Goal: Information Seeking & Learning: Learn about a topic

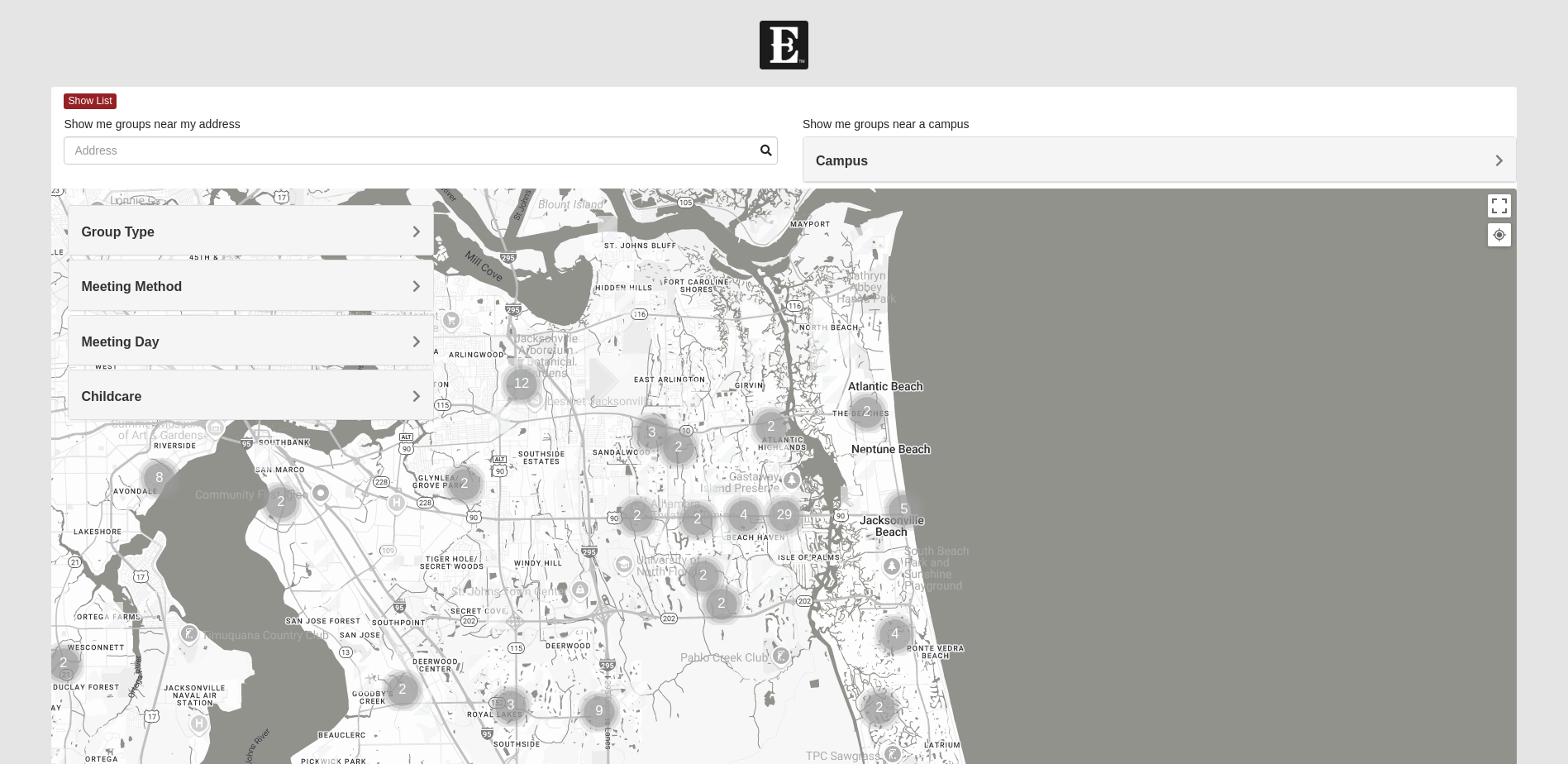
click at [136, 228] on span "Group Type" at bounding box center [118, 231] width 73 height 14
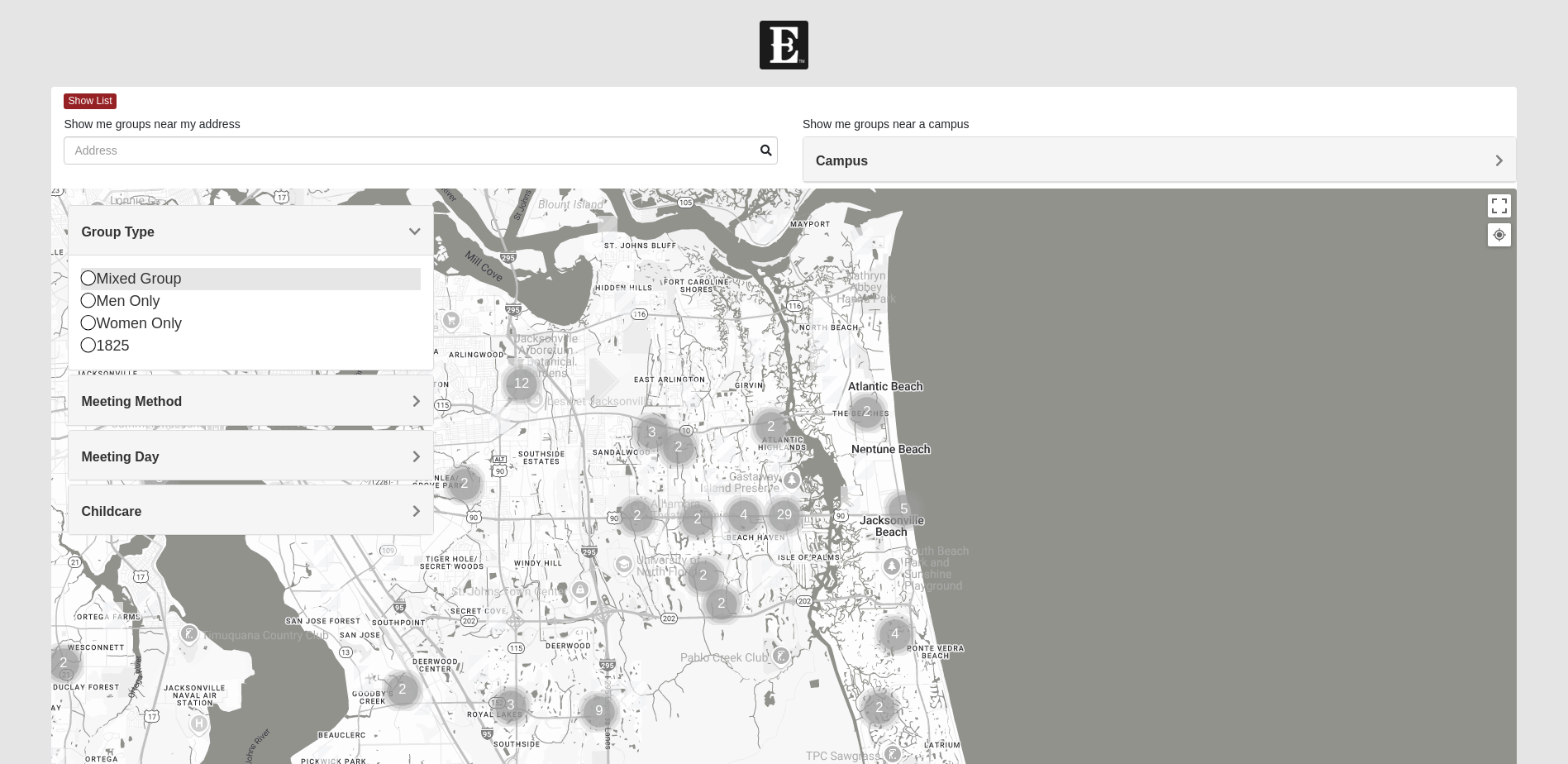
click at [93, 280] on icon at bounding box center [88, 277] width 15 height 15
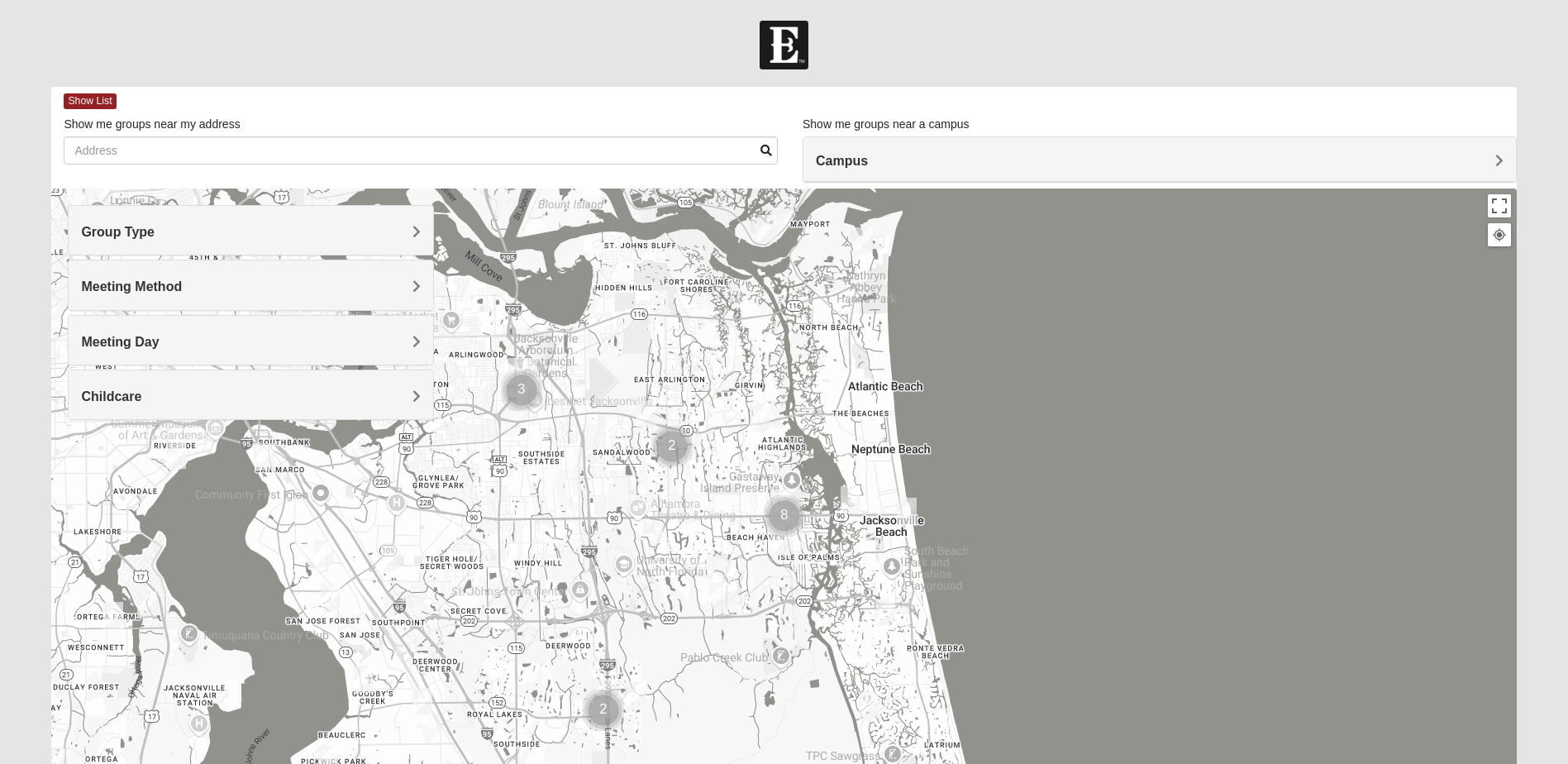
click at [97, 292] on span "Meeting Method" at bounding box center [131, 286] width 101 height 14
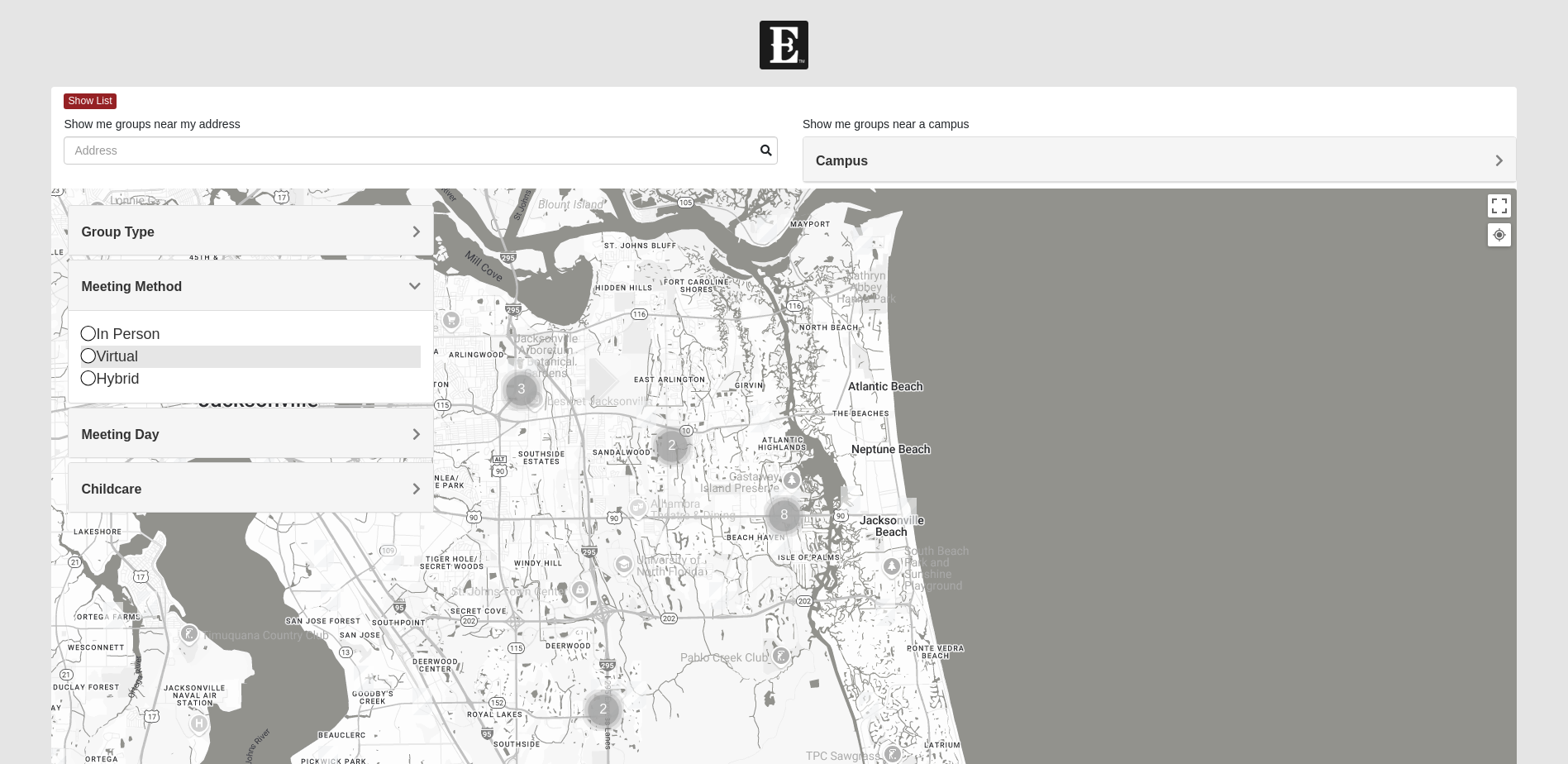
click at [91, 354] on icon at bounding box center [88, 355] width 15 height 15
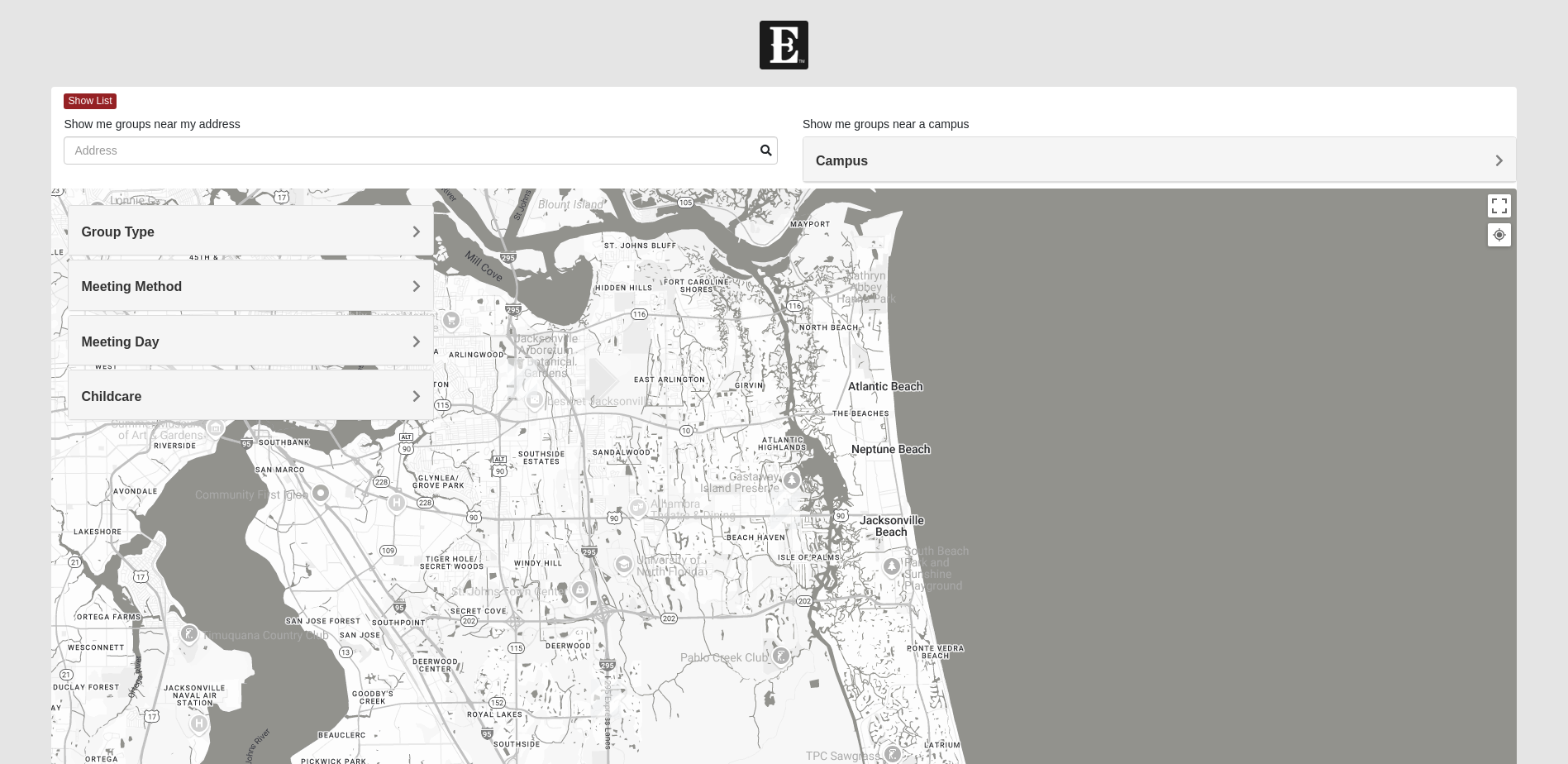
click at [100, 355] on div "Meeting Day" at bounding box center [251, 340] width 365 height 49
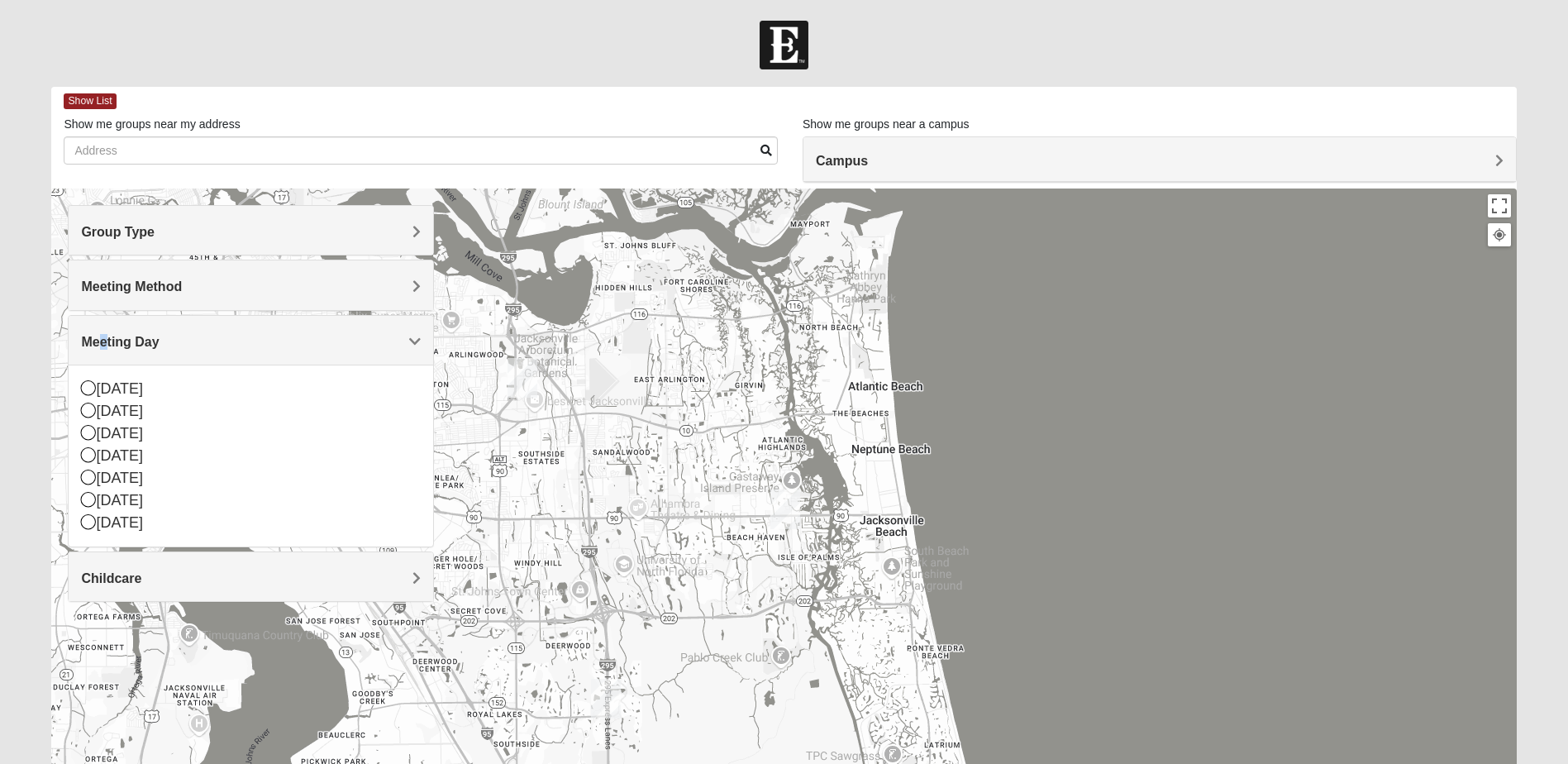
click at [104, 351] on div "Meeting Day" at bounding box center [251, 340] width 365 height 49
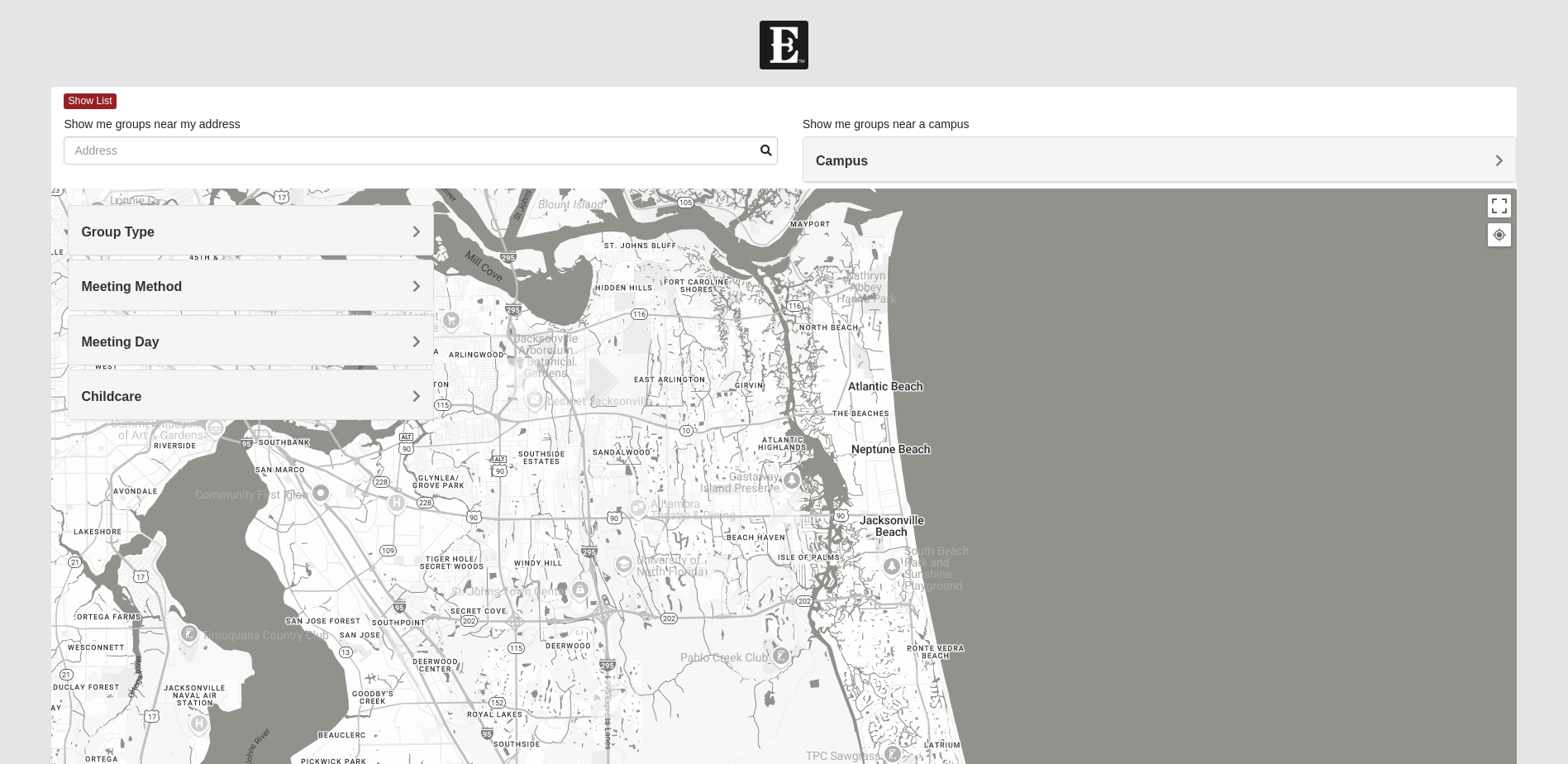
drag, startPoint x: 104, startPoint y: 351, endPoint x: 97, endPoint y: 393, distance: 42.6
click at [97, 393] on span "Childcare" at bounding box center [111, 396] width 61 height 14
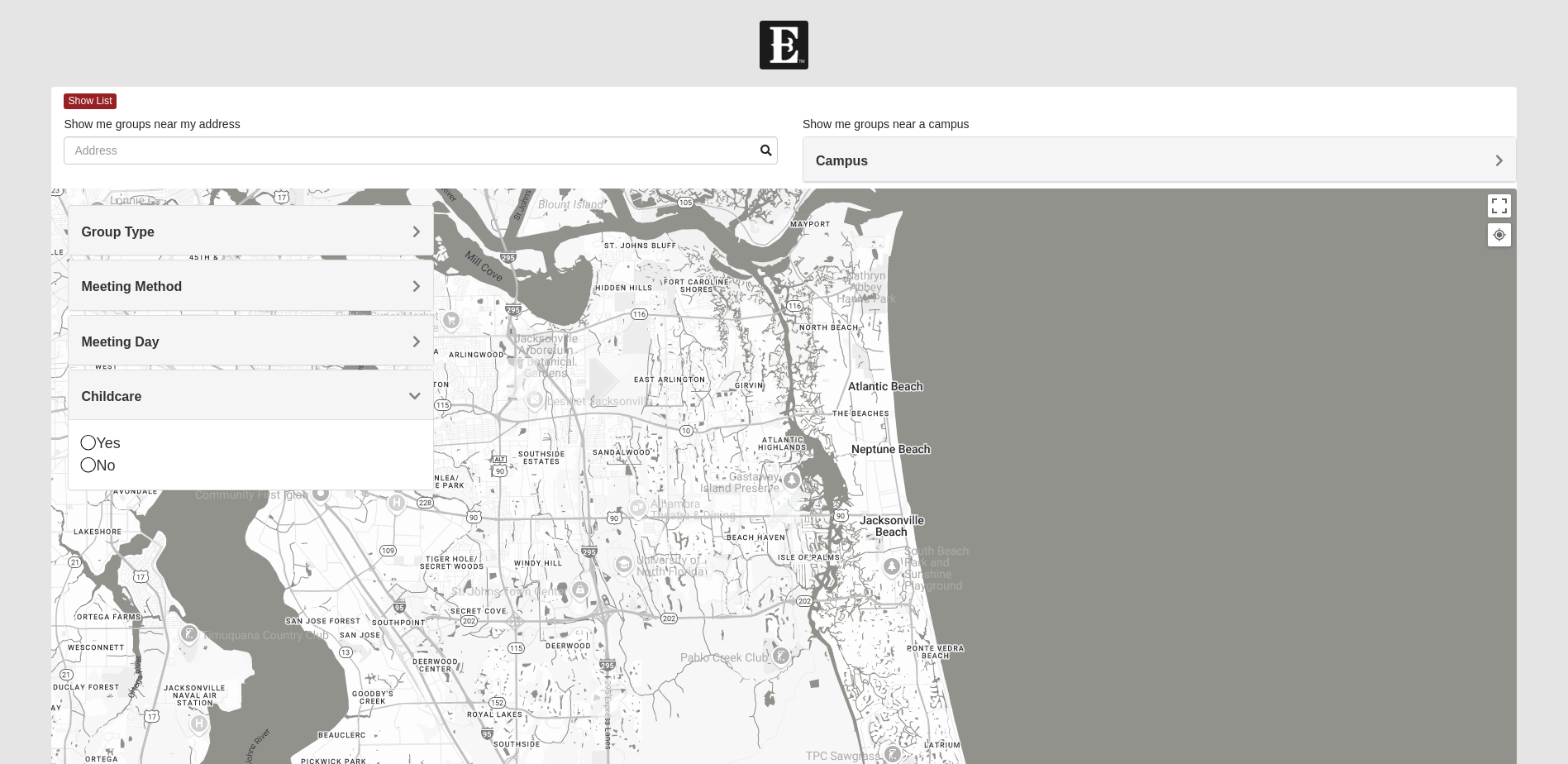
click at [97, 393] on span "Childcare" at bounding box center [111, 396] width 61 height 14
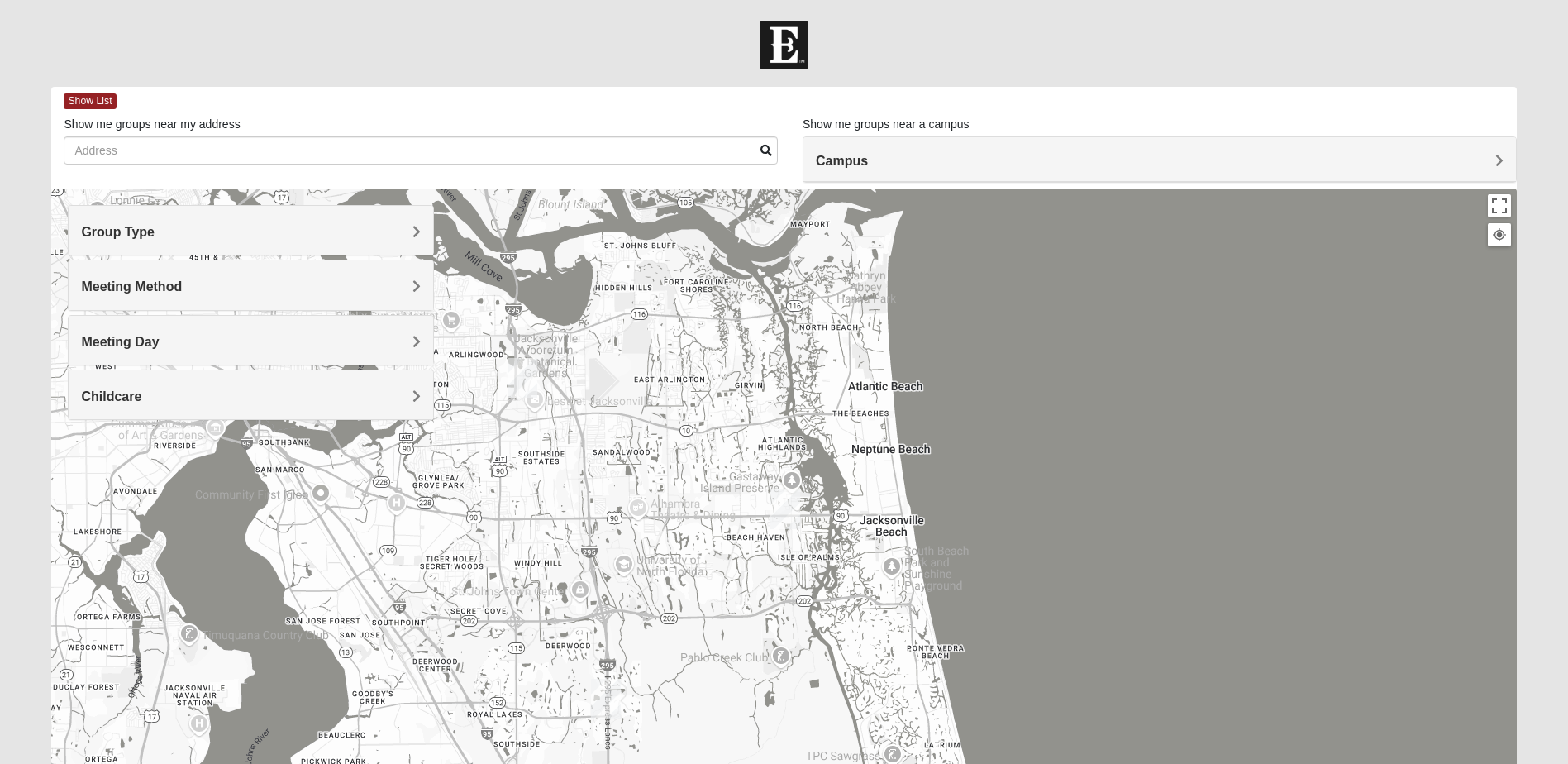
click at [152, 289] on span "Meeting Method" at bounding box center [131, 286] width 101 height 14
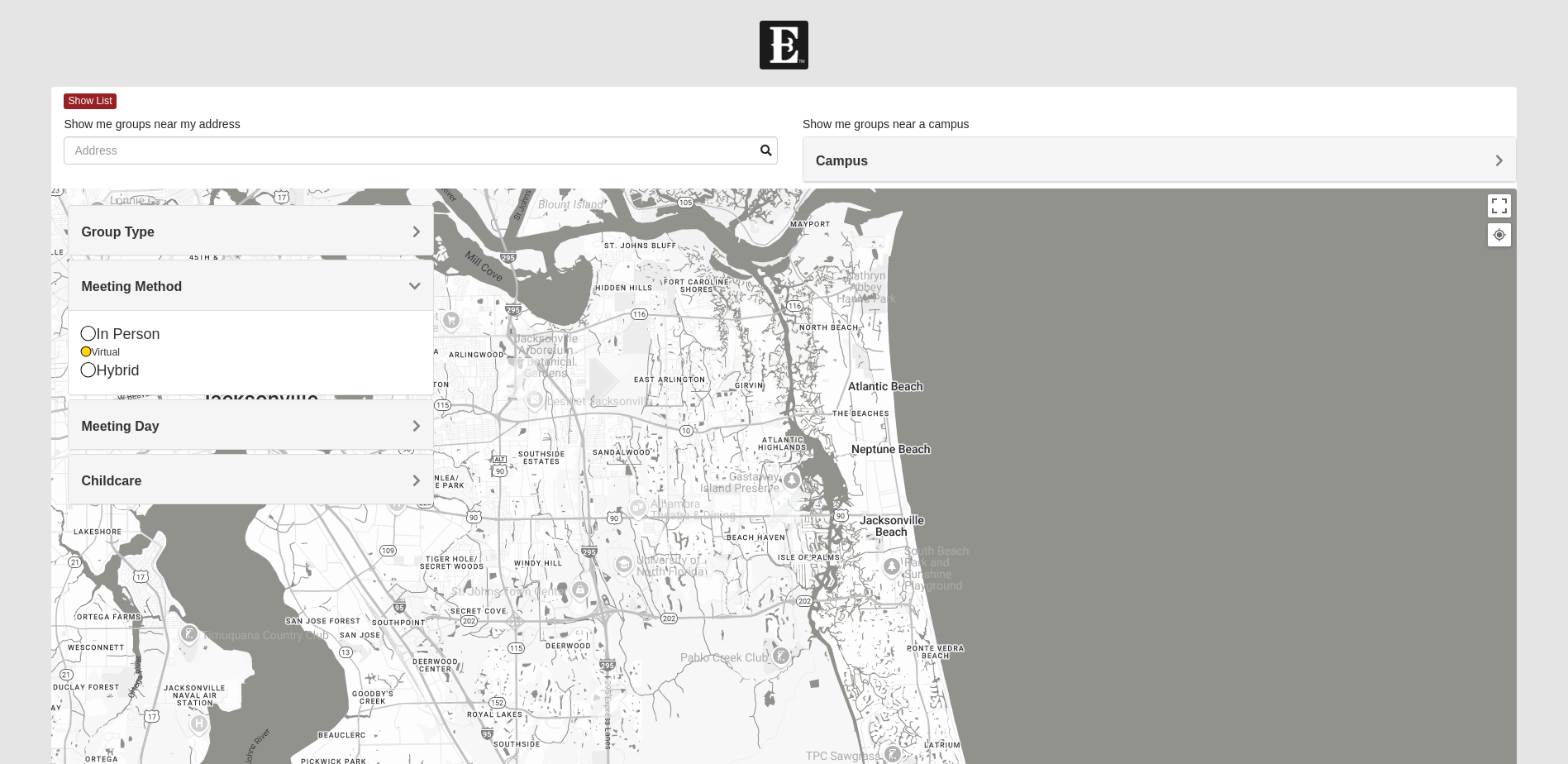
click at [1069, 286] on div at bounding box center [784, 519] width 1465 height 661
click at [783, 514] on img "San Pablo" at bounding box center [785, 509] width 29 height 39
click at [1056, 299] on div "San Pablo 14286 Beach Blvd Jacksonville, FL 32250-1561" at bounding box center [784, 519] width 1465 height 661
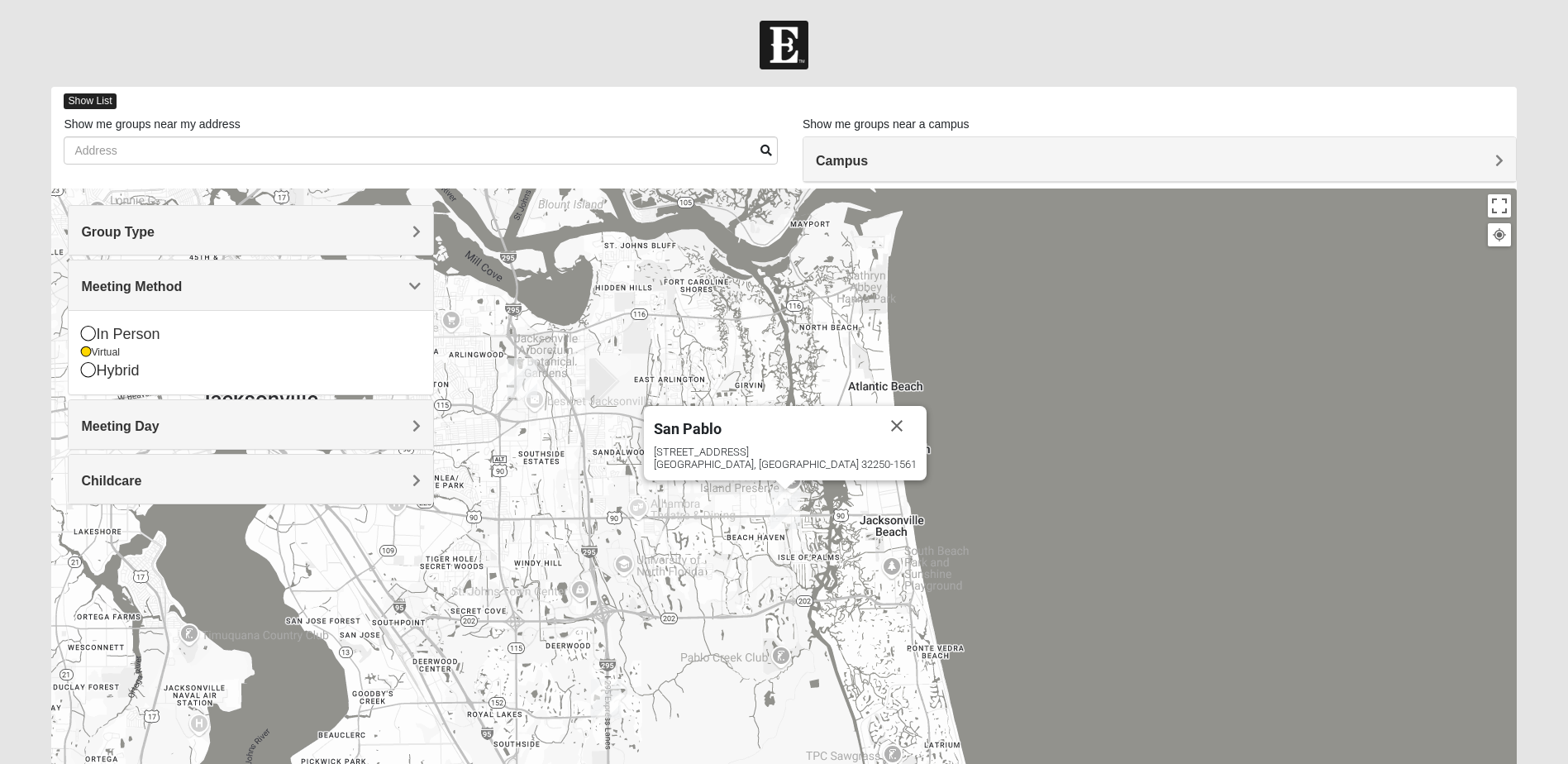
click at [78, 103] on span "Show List" at bounding box center [89, 101] width 52 height 16
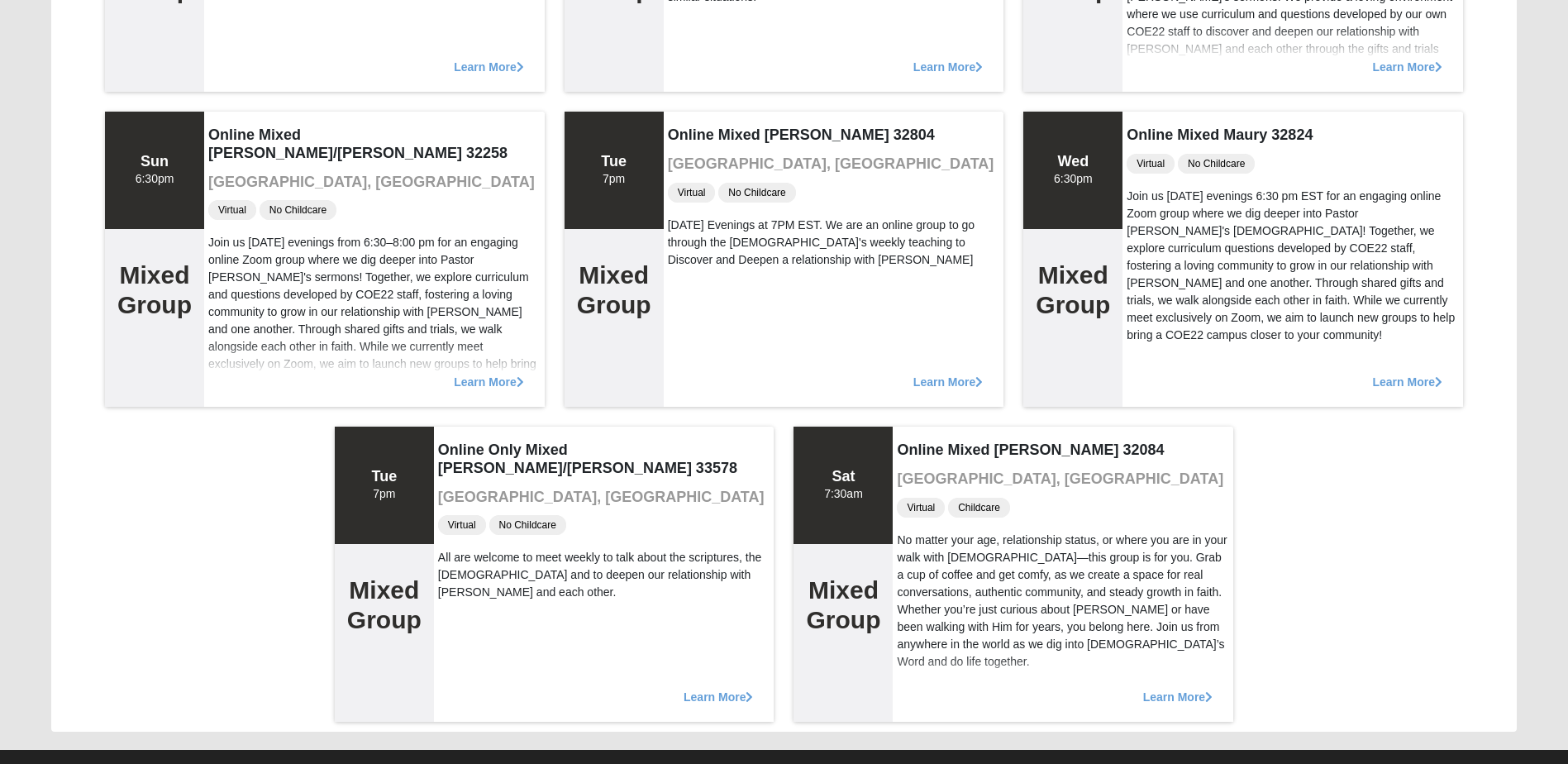
scroll to position [1072, 0]
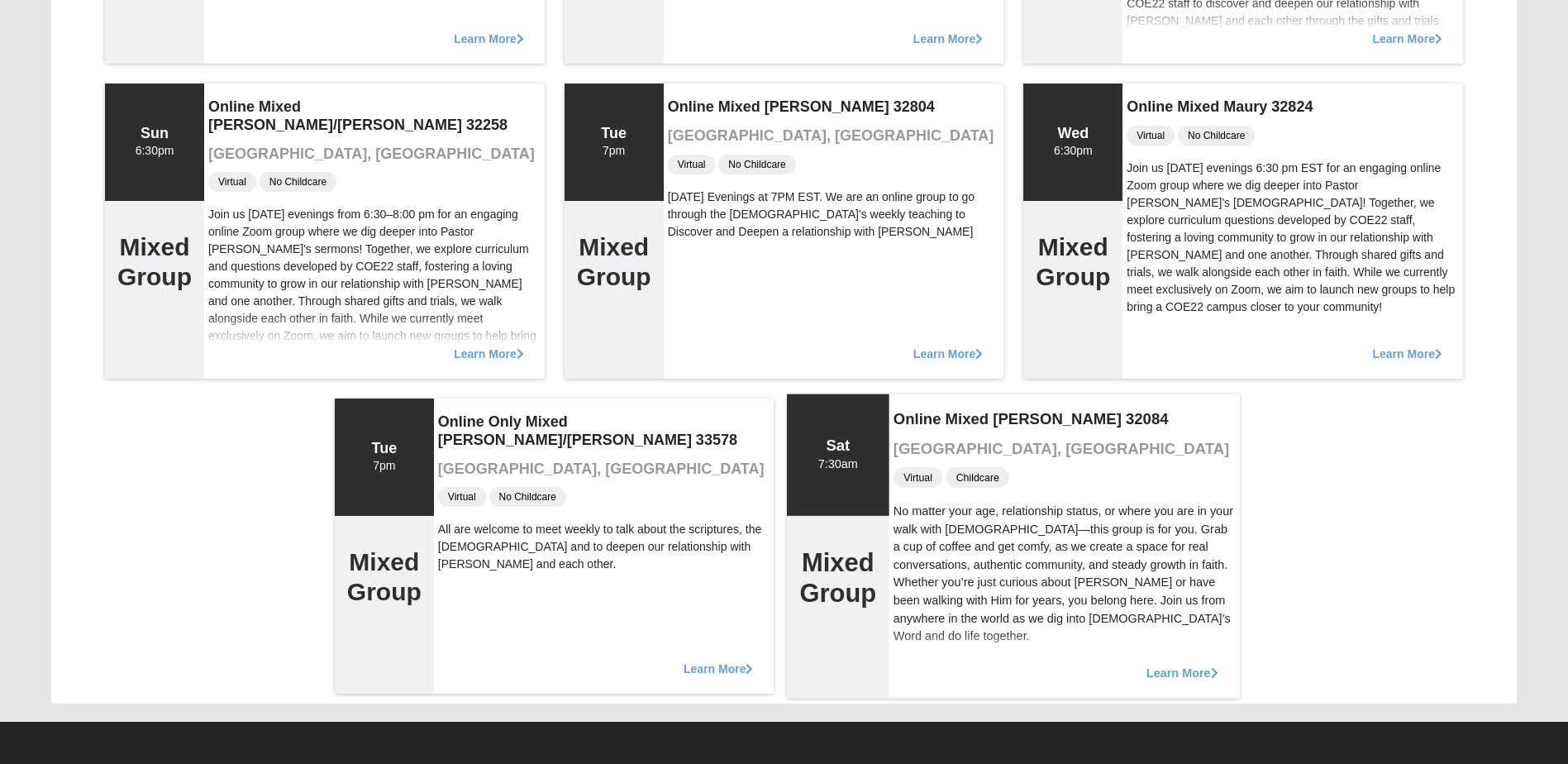
click at [1167, 664] on span "Learn More" at bounding box center [1182, 664] width 72 height 0
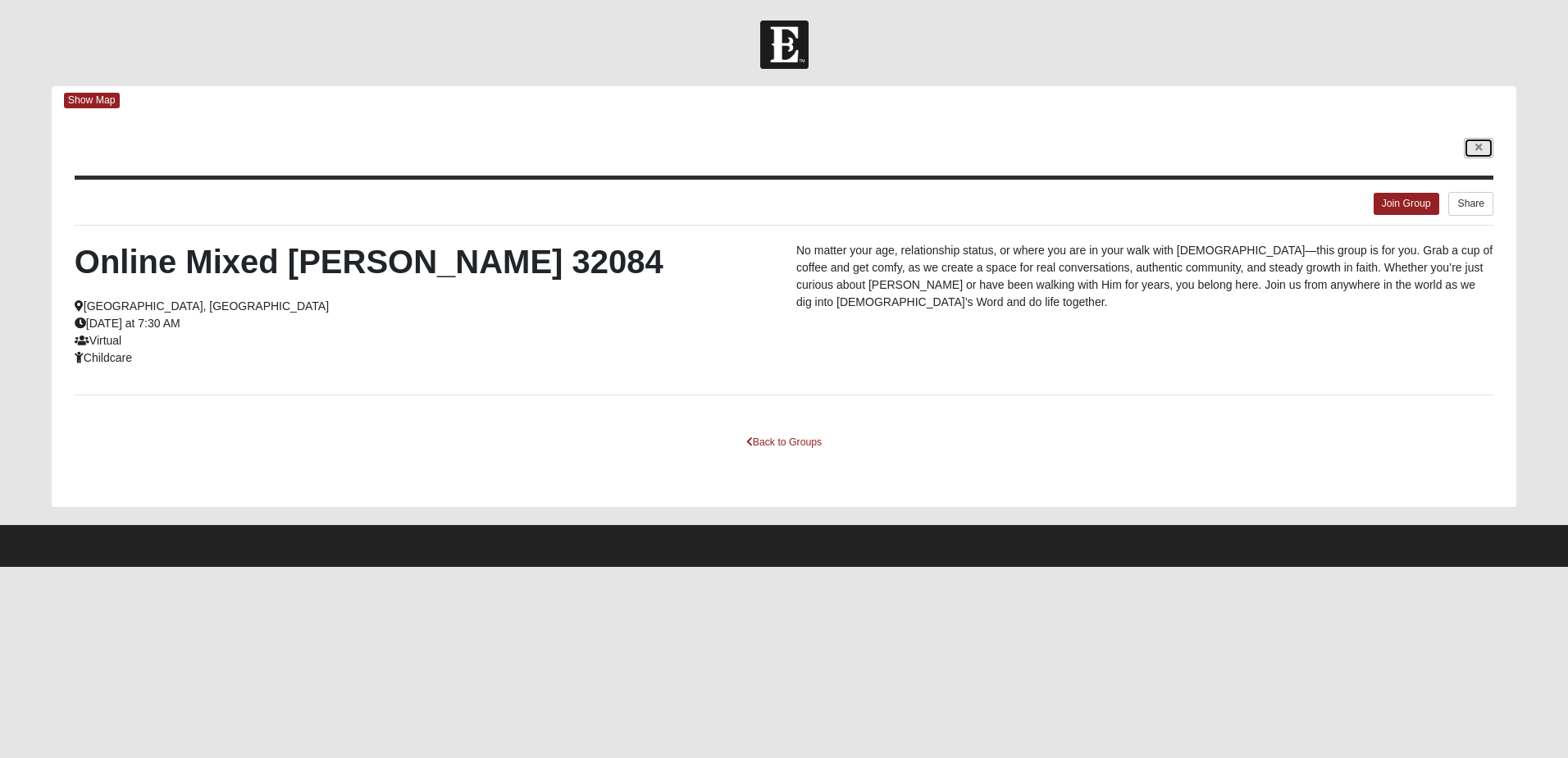
click at [1479, 148] on icon at bounding box center [1478, 148] width 6 height 10
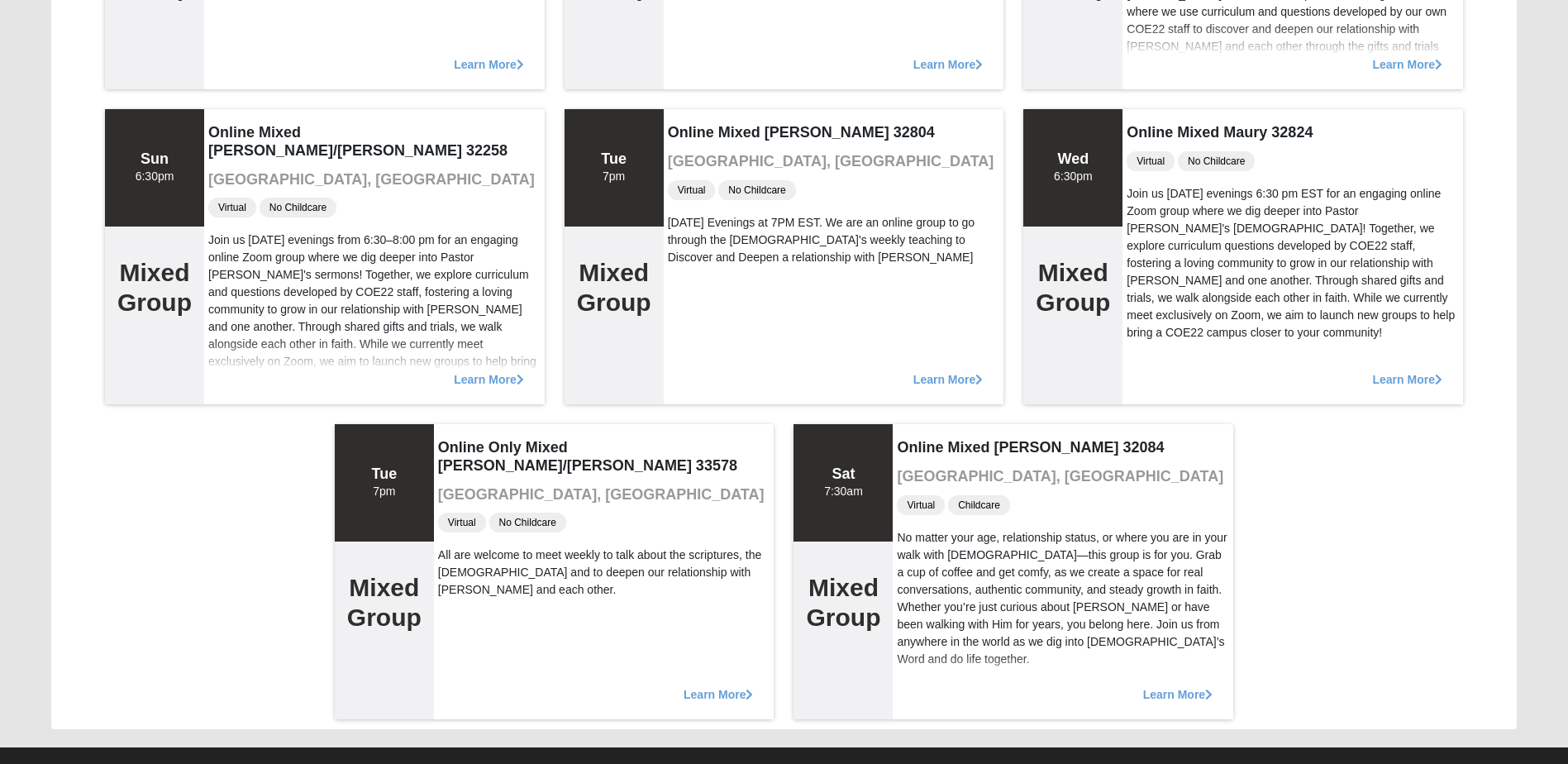
scroll to position [1072, 0]
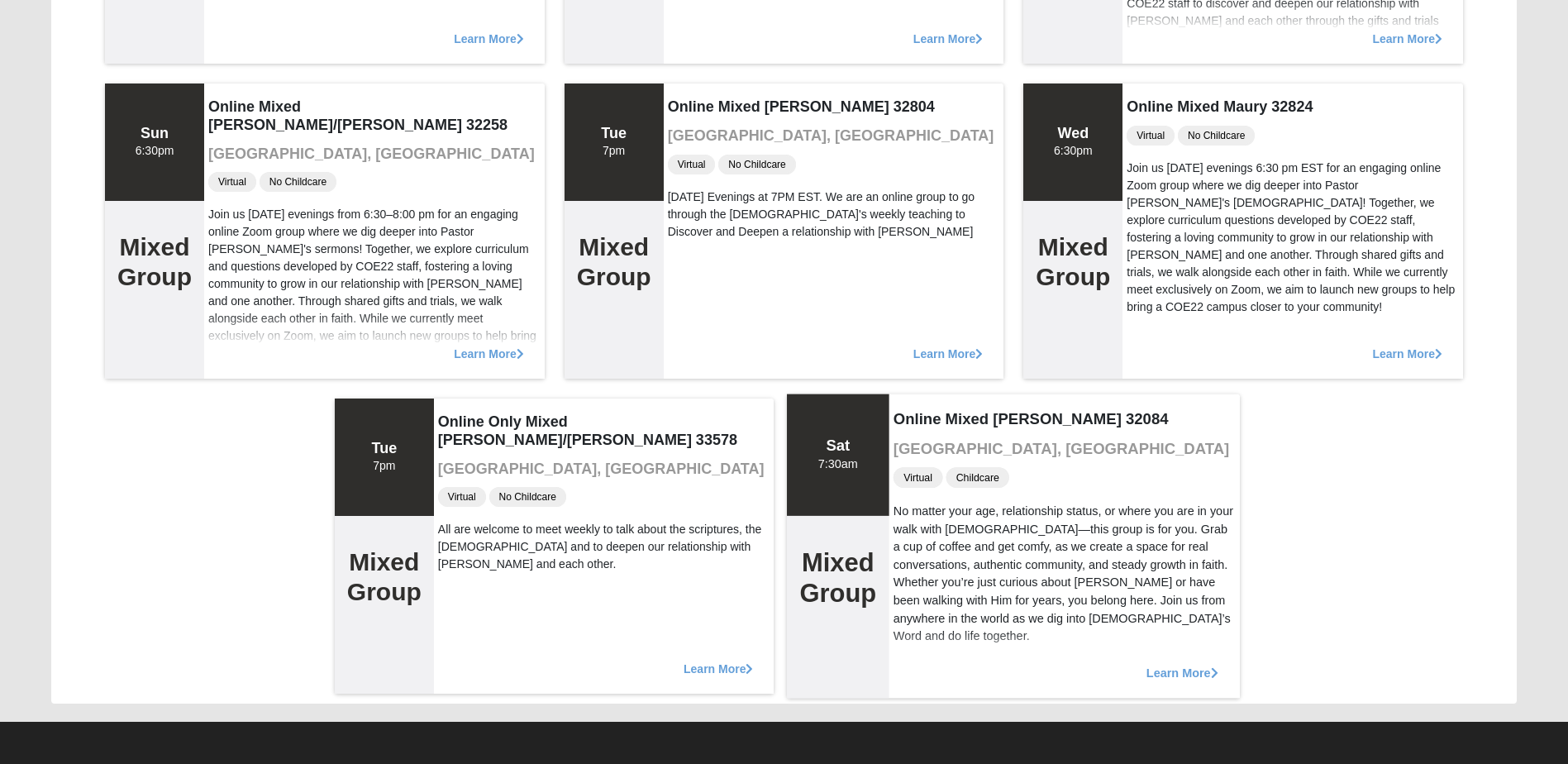
click at [1169, 664] on span "Learn More" at bounding box center [1182, 664] width 72 height 0
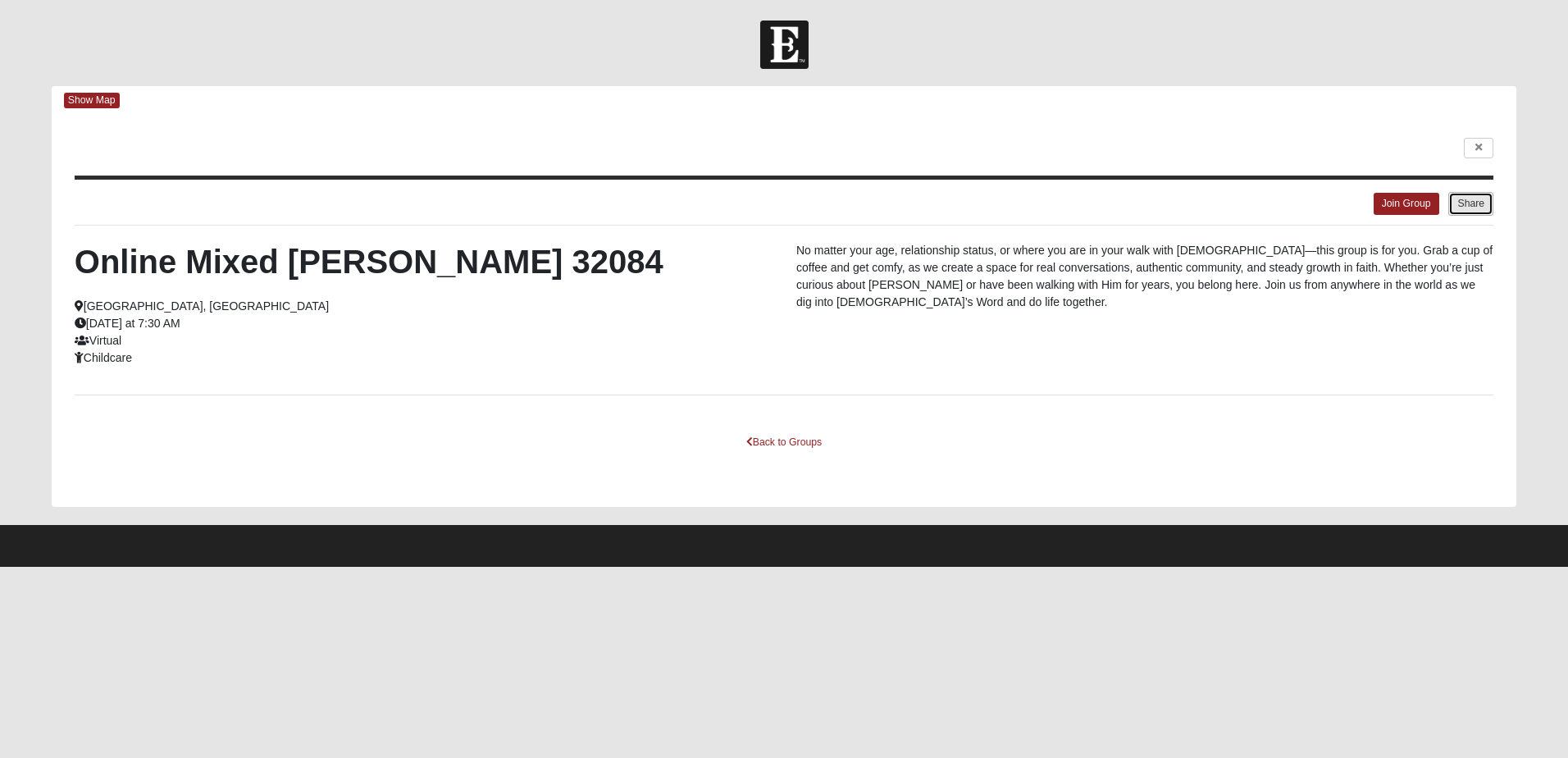
click at [1464, 209] on button "Share" at bounding box center [1470, 204] width 45 height 24
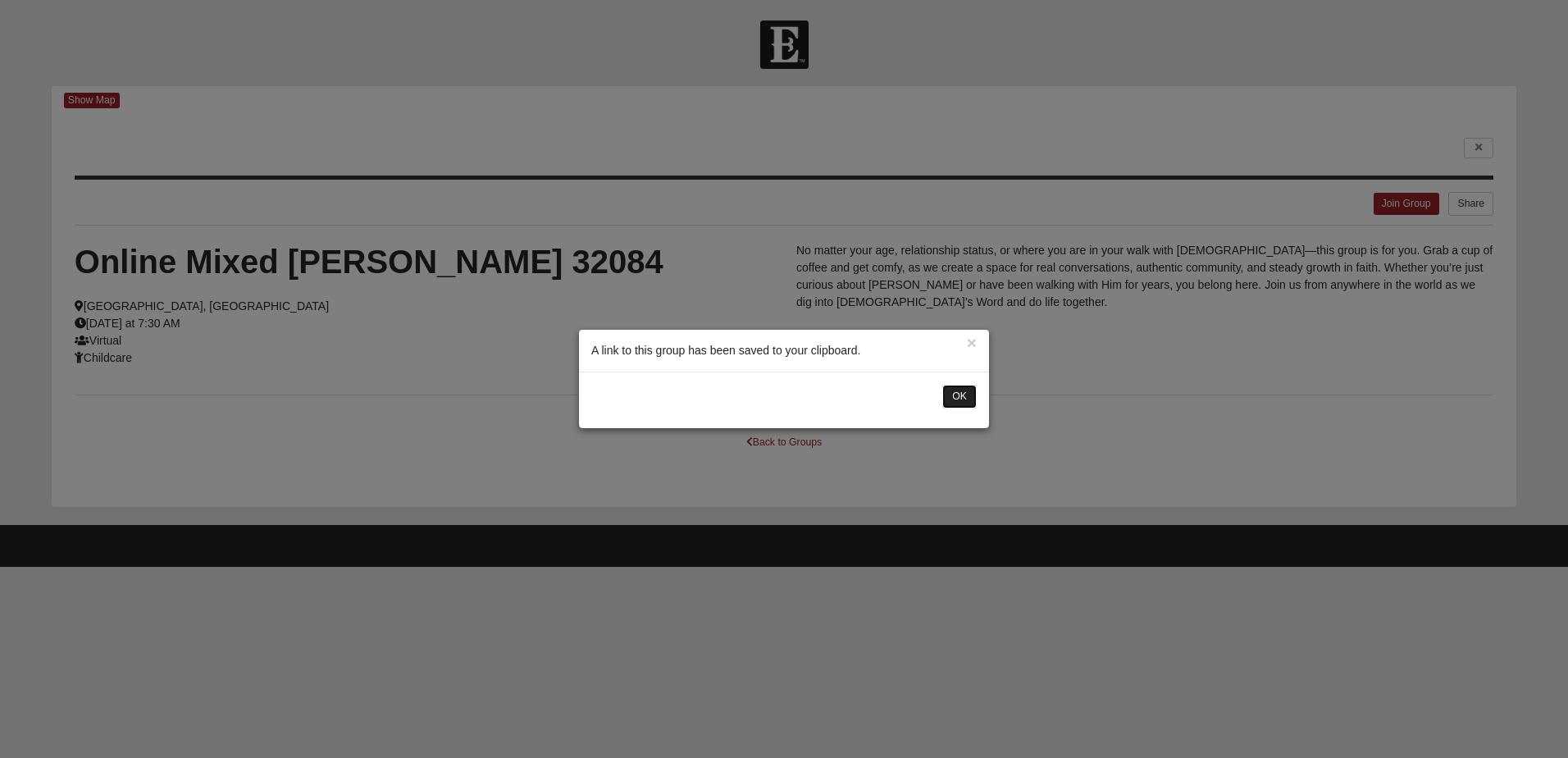
click at [968, 394] on button "OK" at bounding box center [959, 396] width 35 height 24
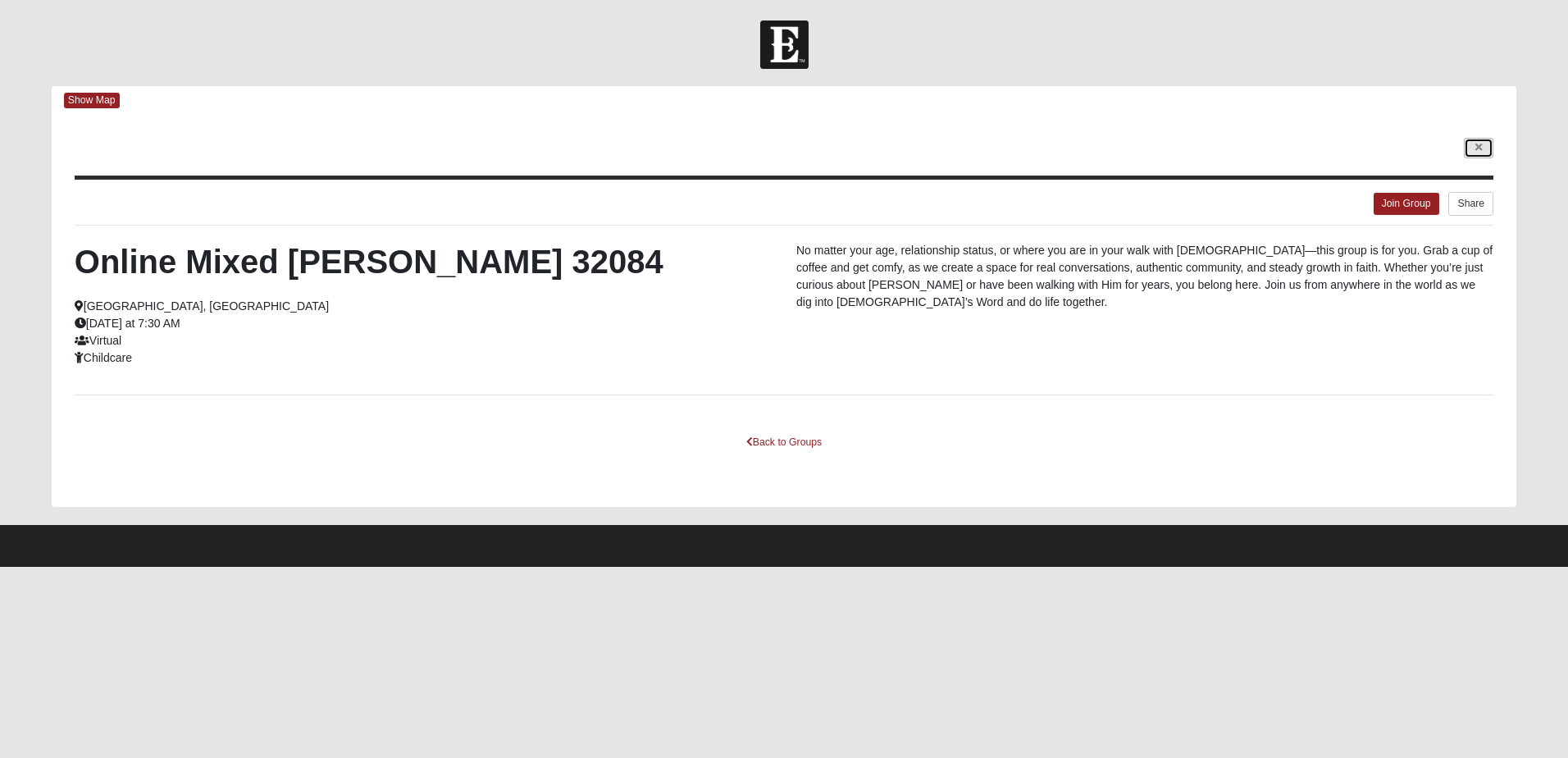
click at [1484, 151] on link at bounding box center [1478, 148] width 29 height 20
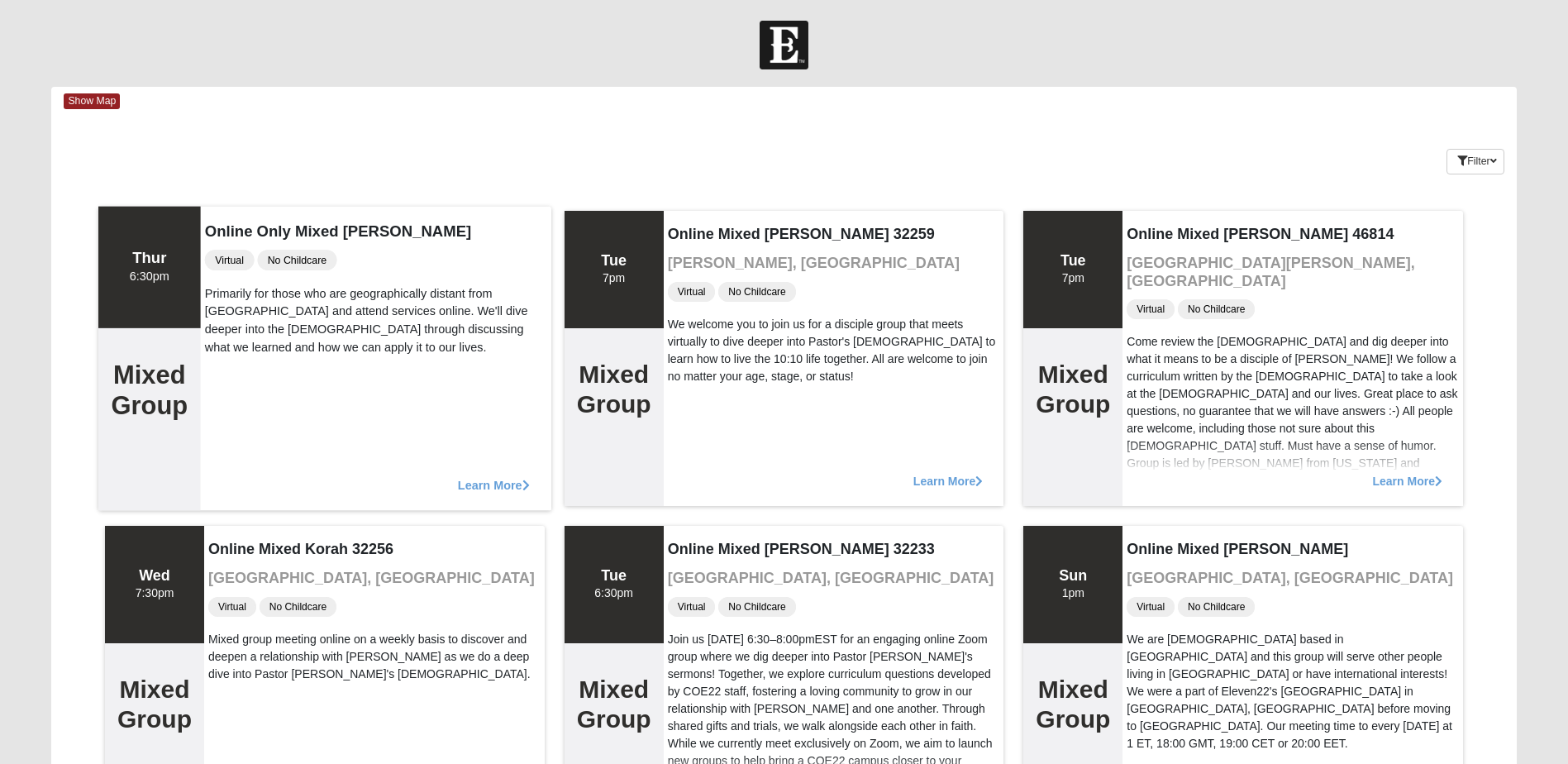
click at [480, 476] on span "Learn More" at bounding box center [494, 476] width 72 height 0
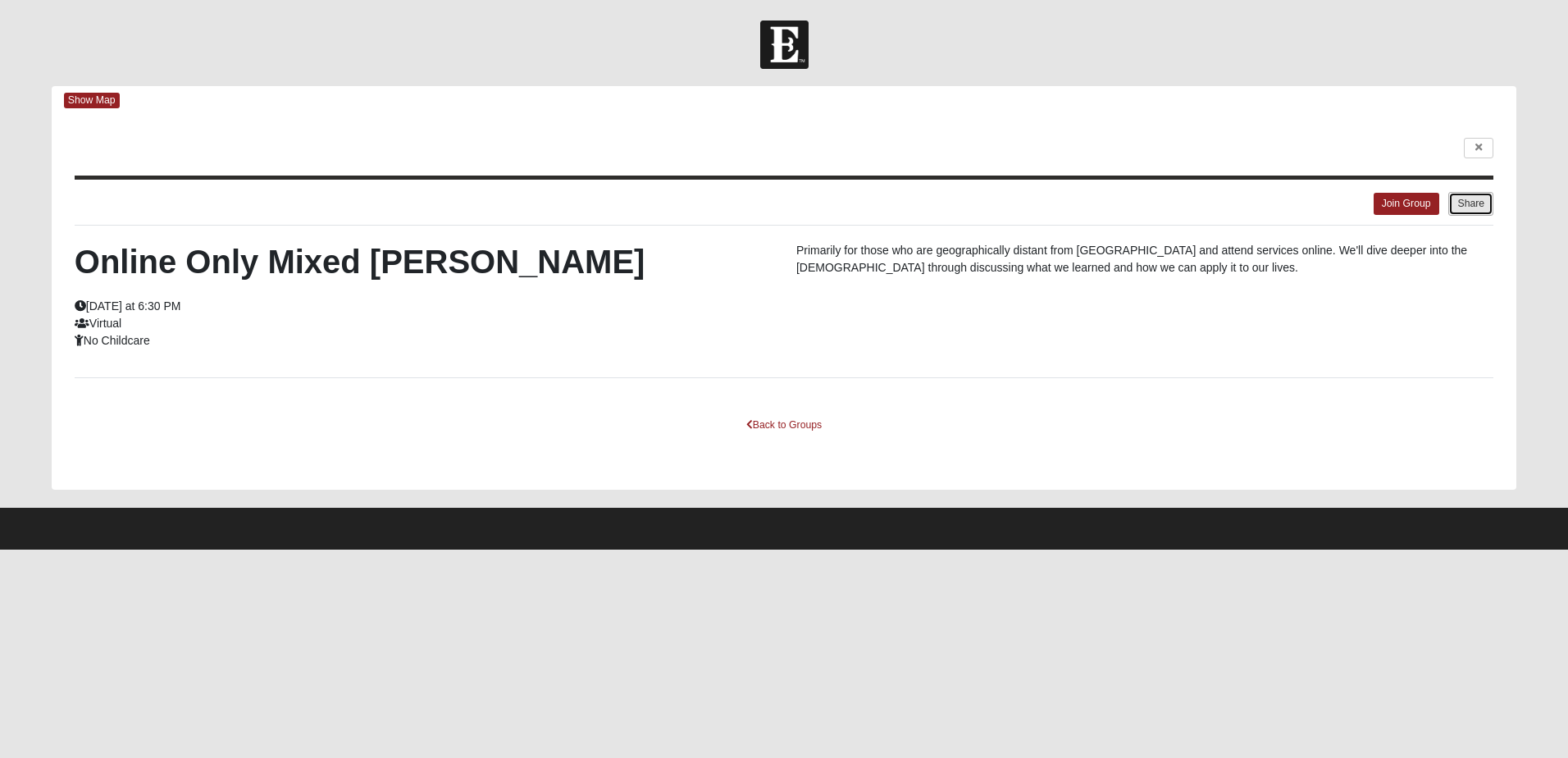
click at [1475, 200] on button "Share" at bounding box center [1470, 204] width 45 height 24
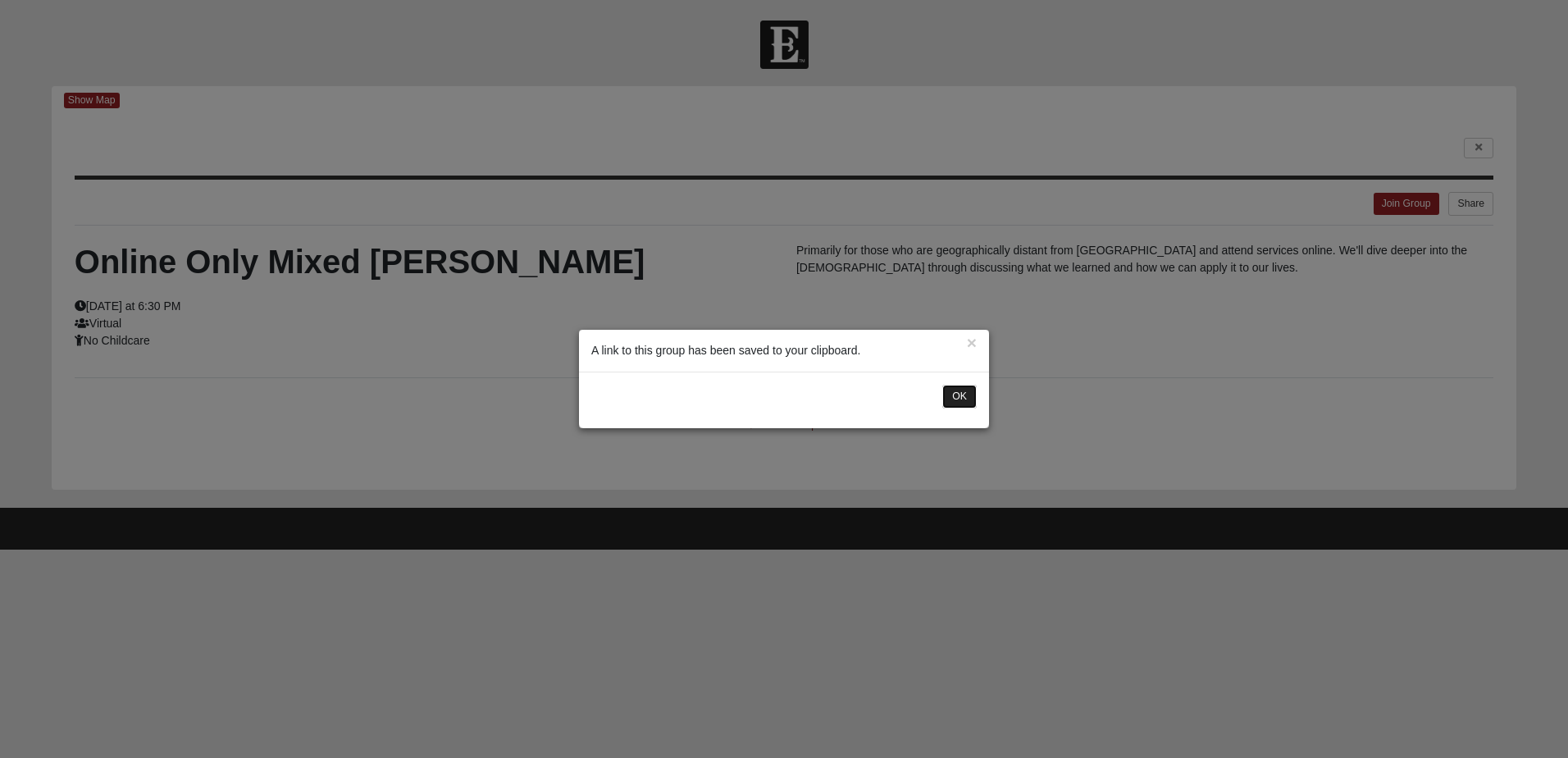
click at [956, 397] on button "OK" at bounding box center [959, 396] width 35 height 24
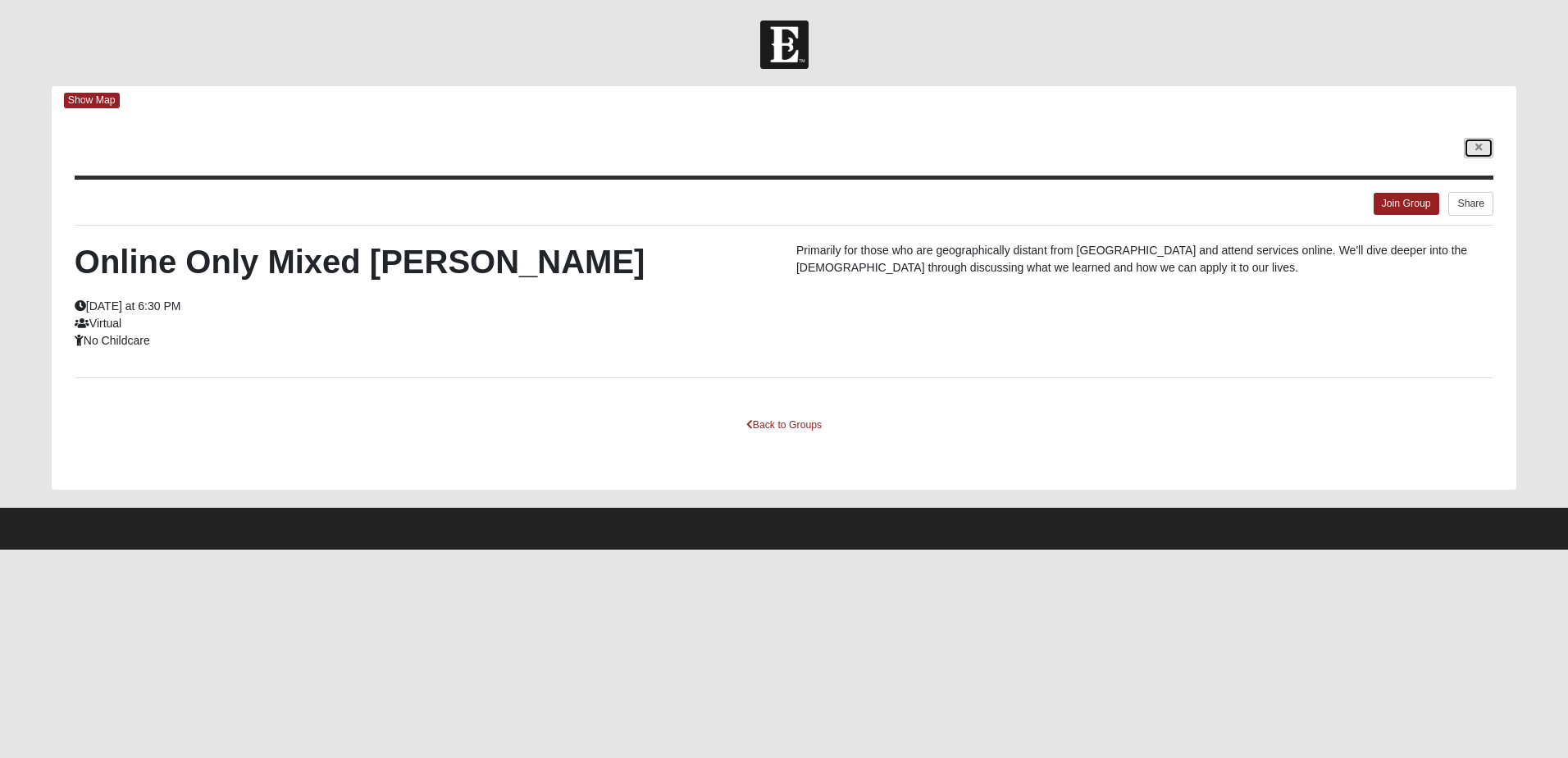
click at [1478, 146] on icon at bounding box center [1478, 148] width 6 height 10
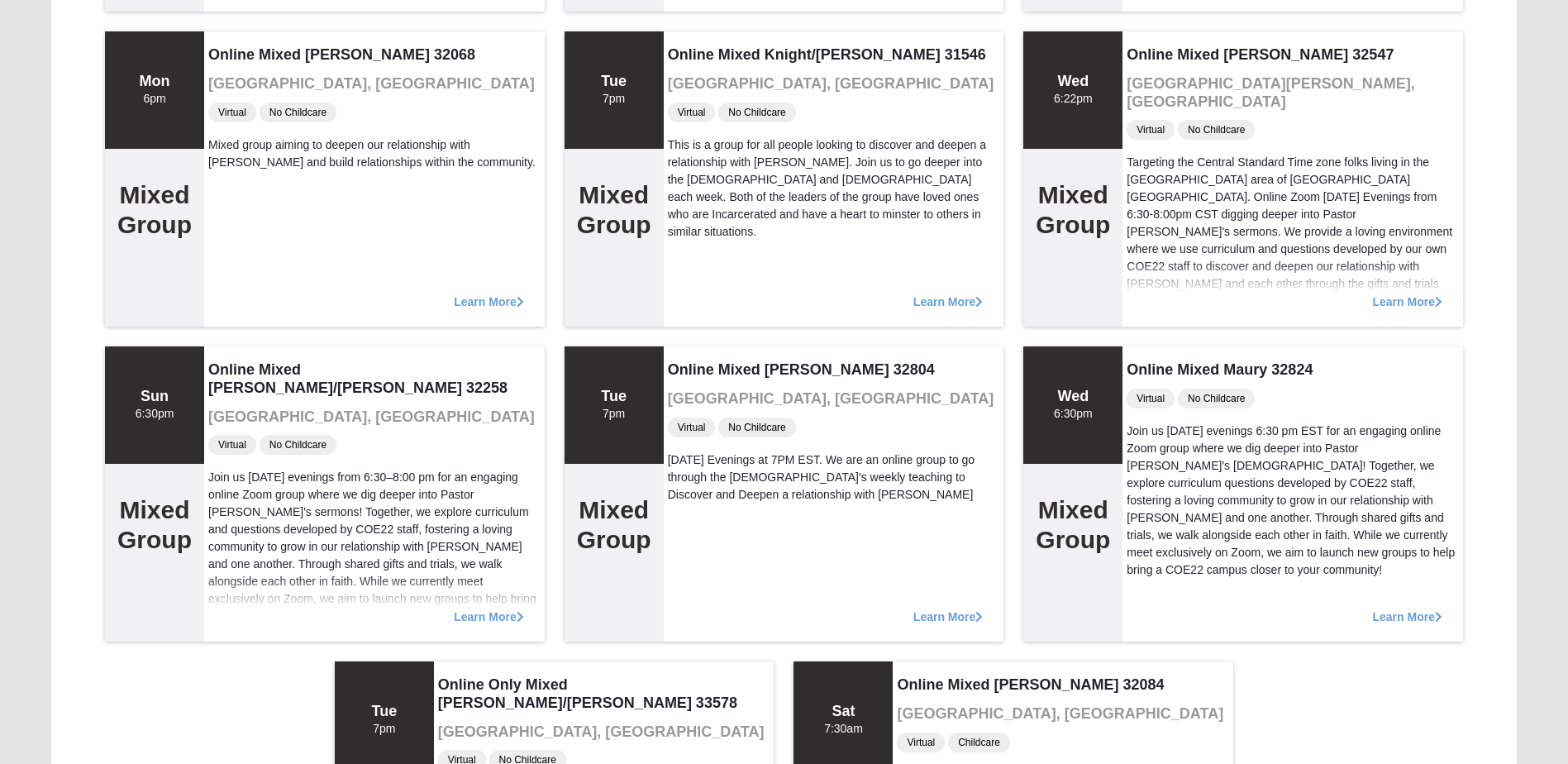
scroll to position [826, 0]
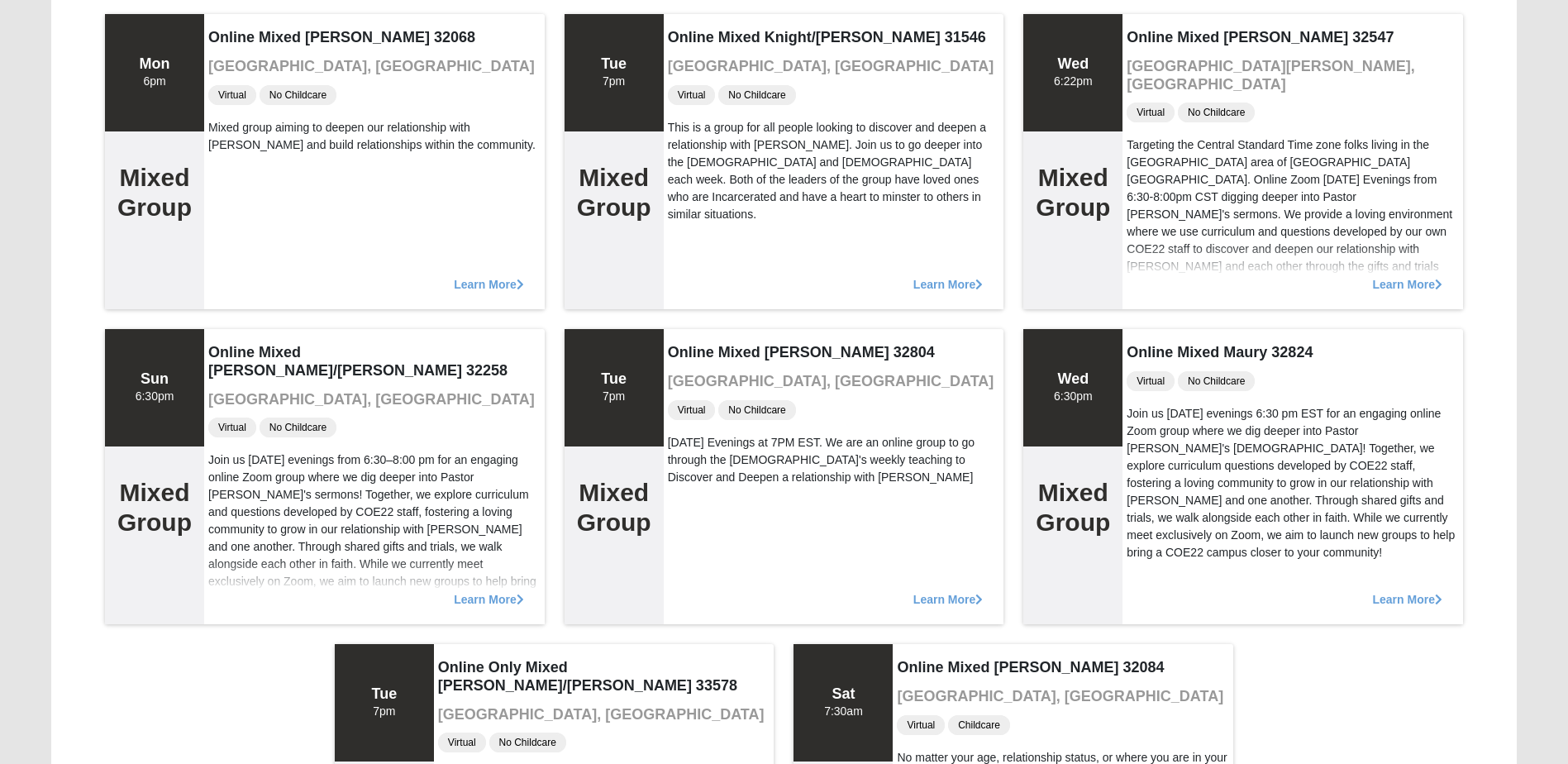
click at [62, 468] on div "Tue 7pm Mixed Group Mixed Atwood 32068 Middleburg, FL In Person No Childcare Mi…" at bounding box center [784, 162] width 1465 height 1574
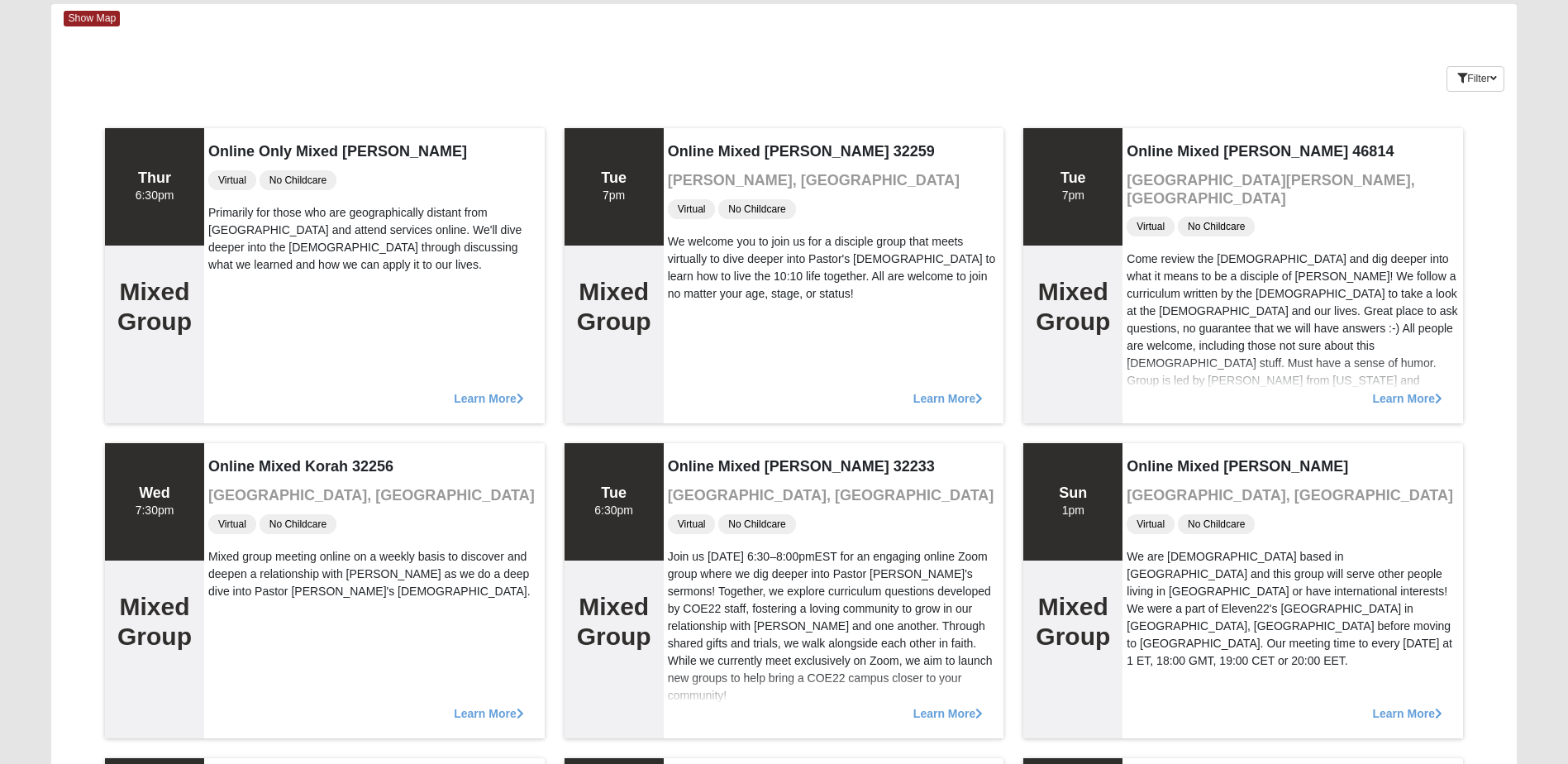
scroll to position [0, 0]
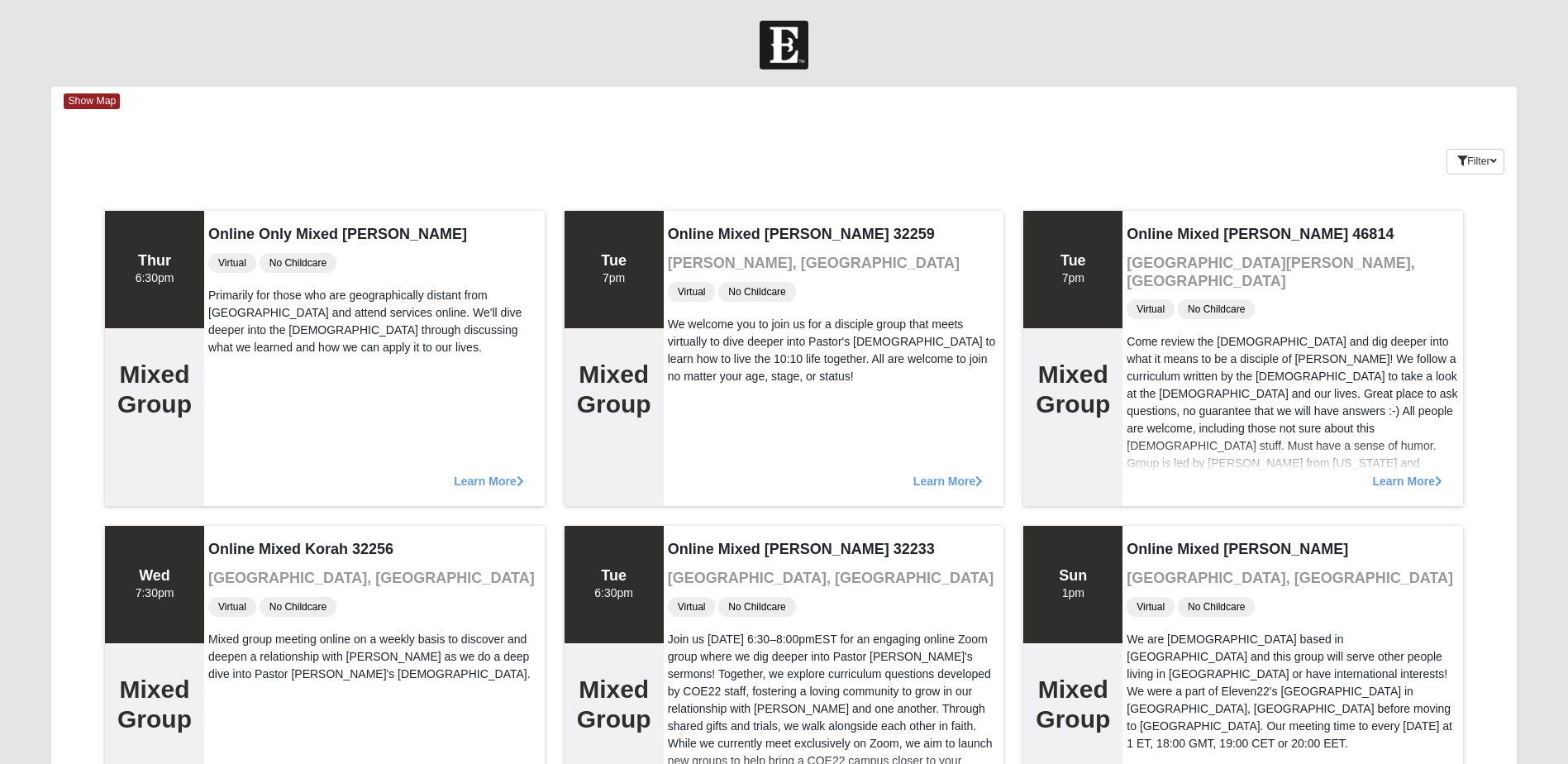
click at [783, 47] on img at bounding box center [784, 44] width 49 height 49
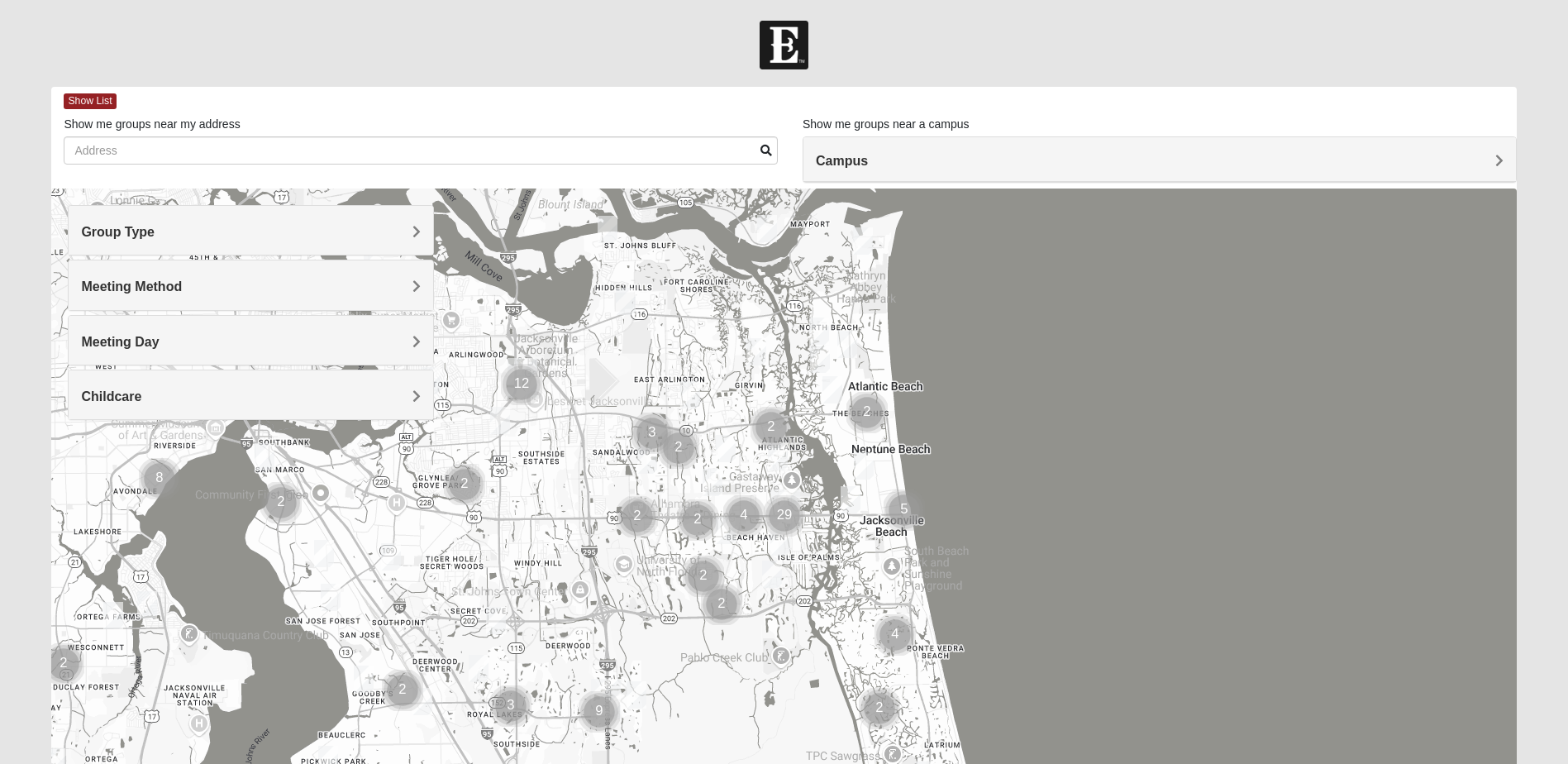
click at [186, 230] on h4 "Group Type" at bounding box center [251, 231] width 340 height 16
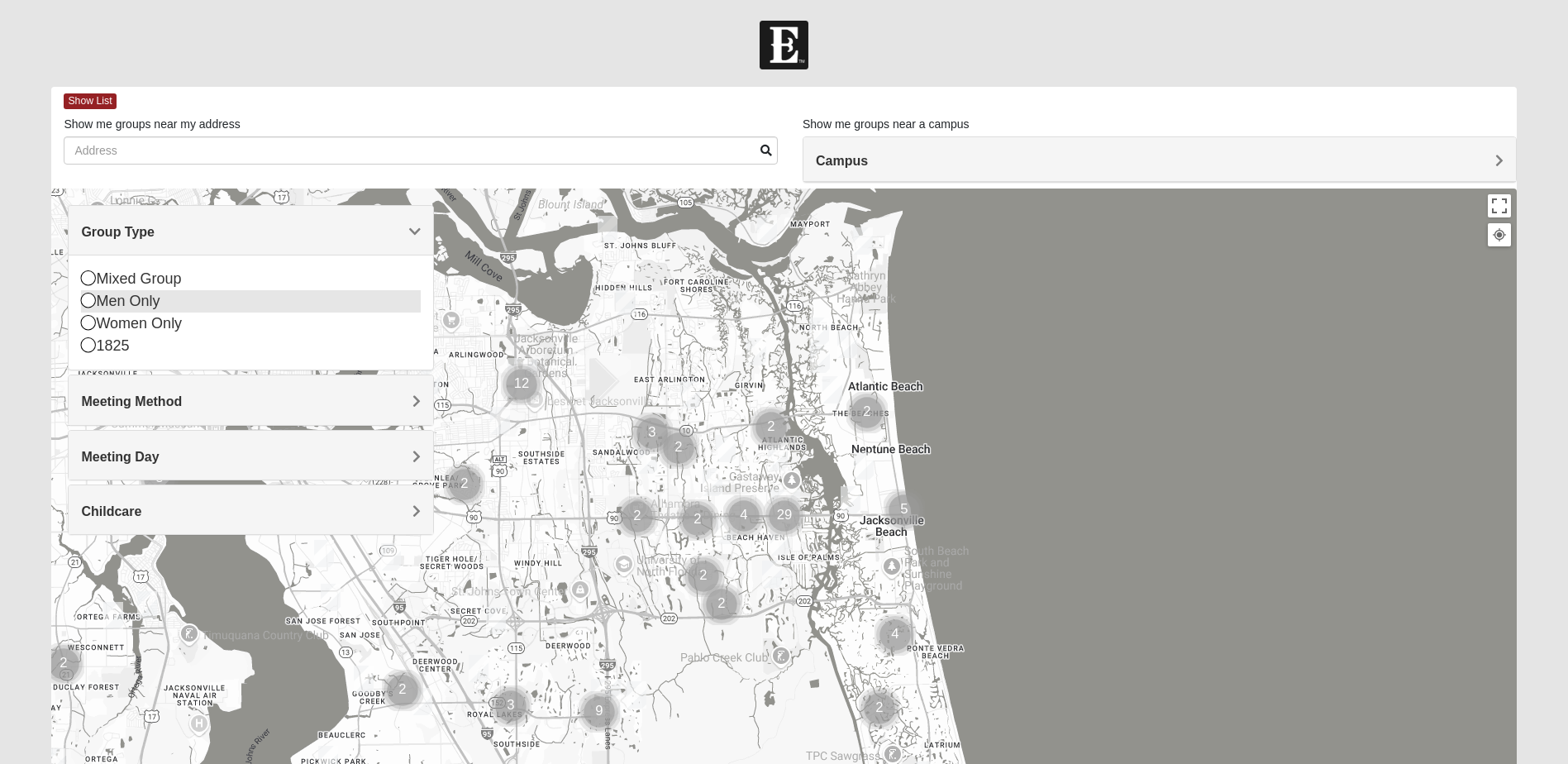
click at [89, 308] on icon at bounding box center [88, 300] width 15 height 15
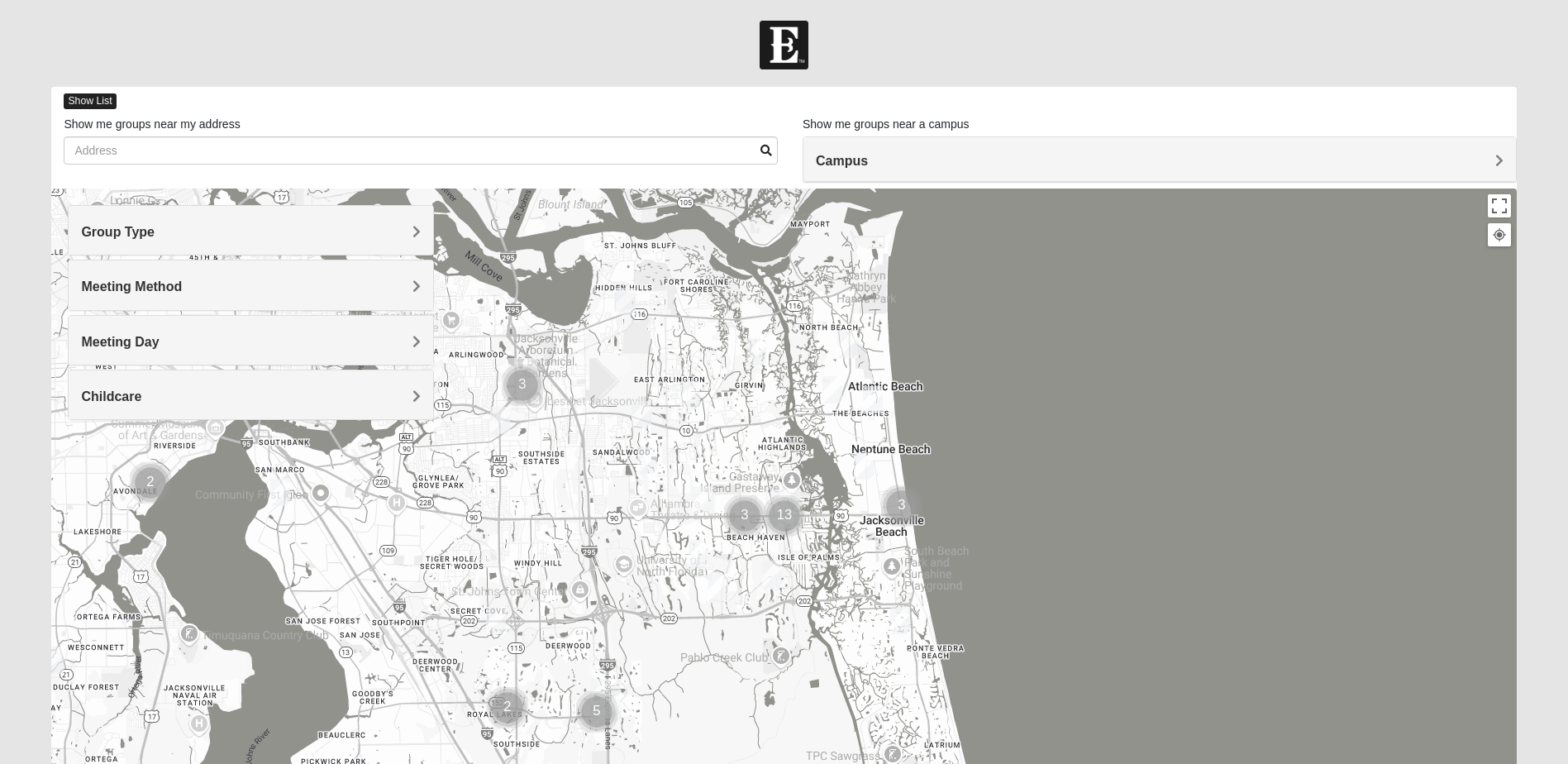
click at [79, 103] on span "Show List" at bounding box center [89, 101] width 52 height 16
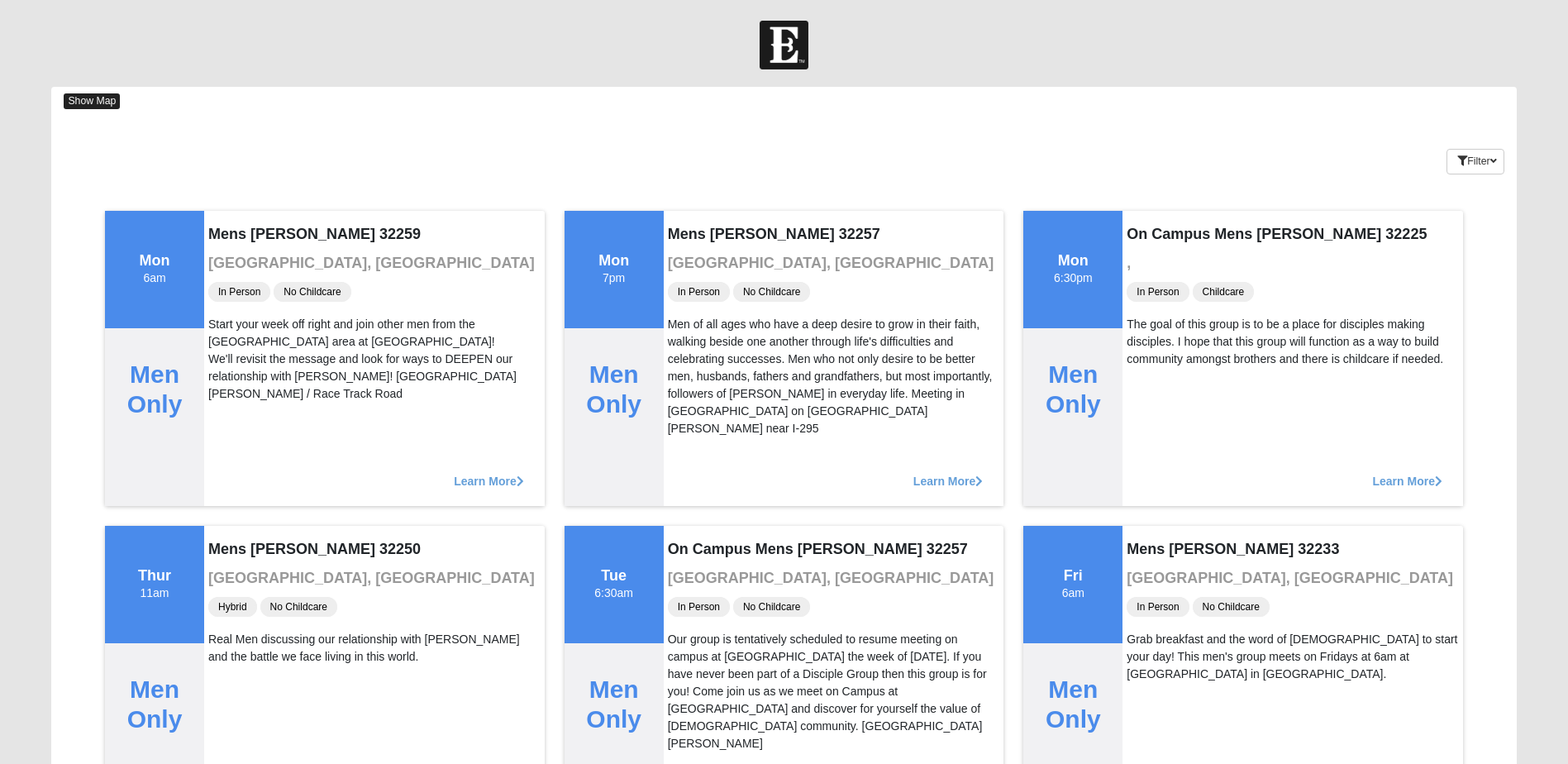
click at [83, 96] on span "Show Map" at bounding box center [91, 101] width 56 height 16
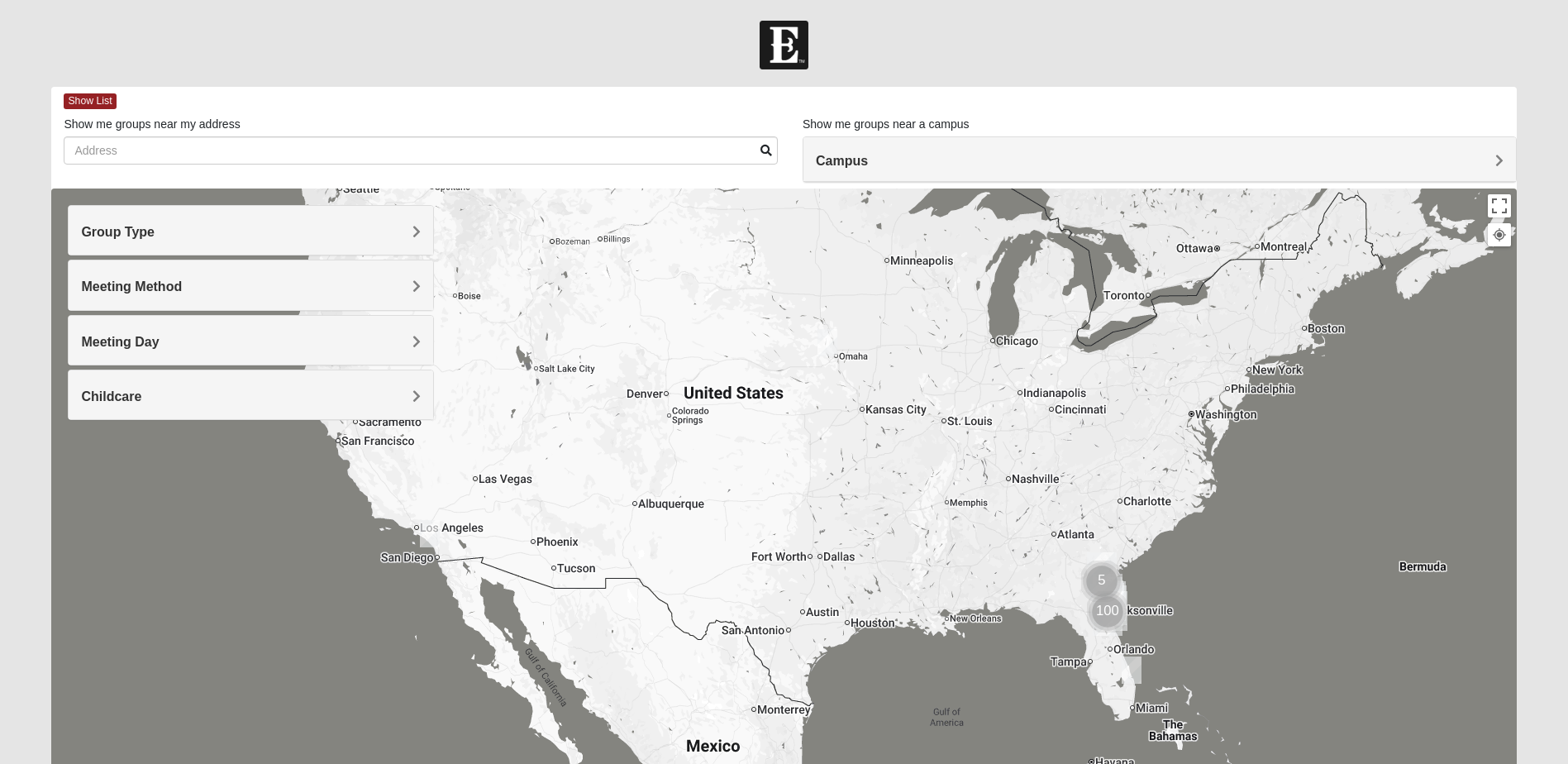
click at [125, 294] on h4 "Meeting Method" at bounding box center [251, 286] width 340 height 16
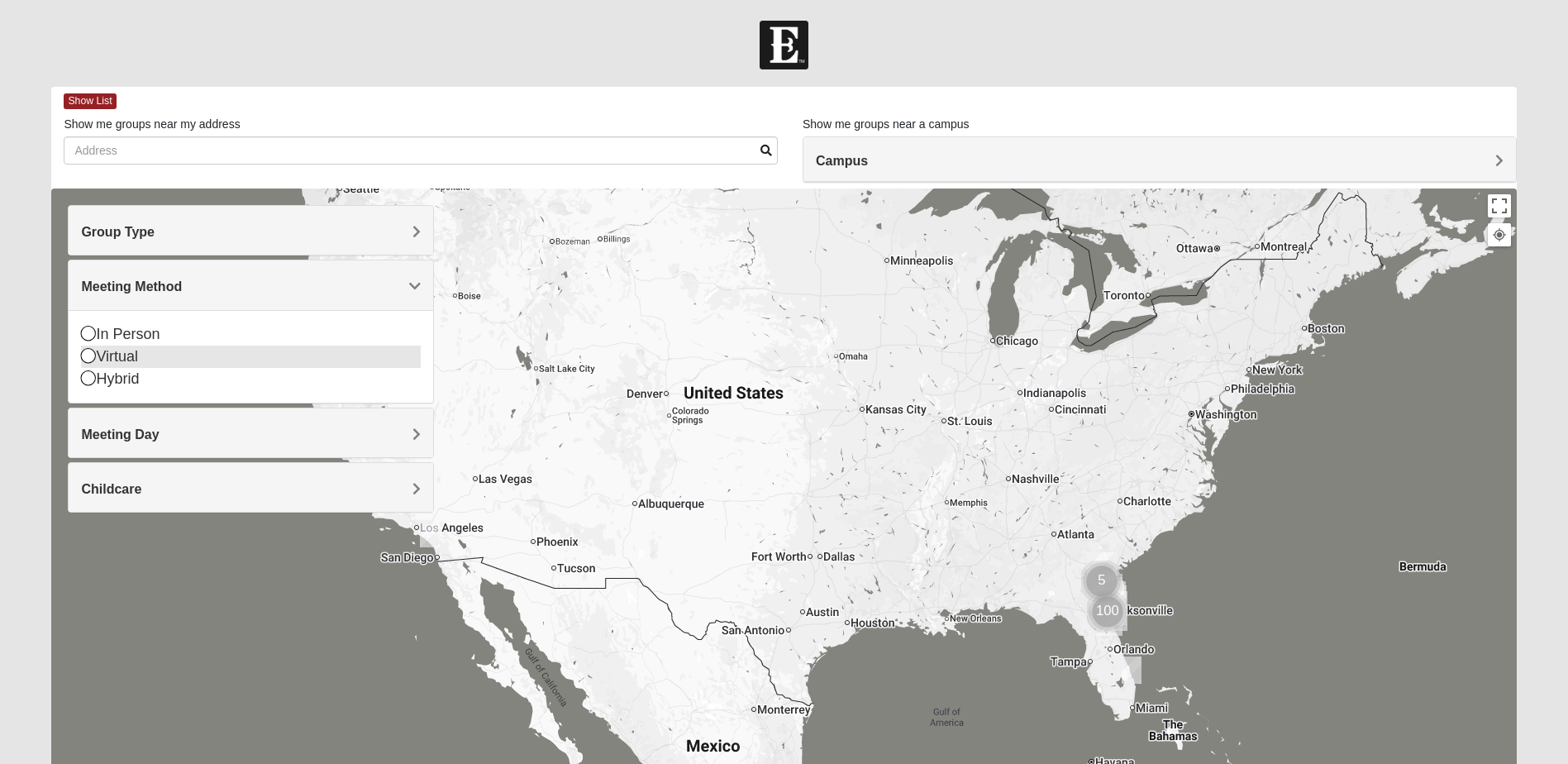
click at [95, 360] on icon at bounding box center [88, 355] width 15 height 15
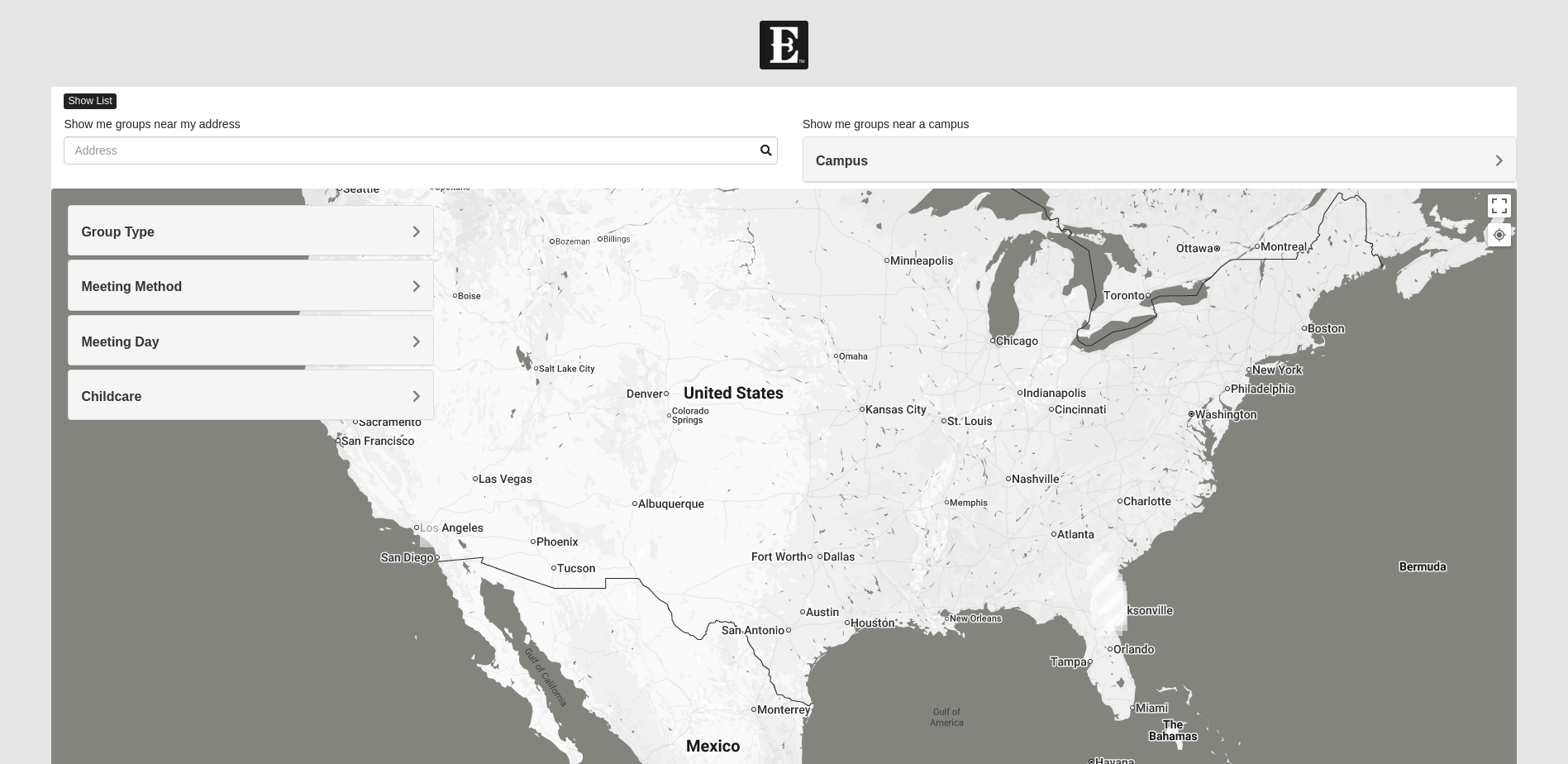
click at [96, 103] on span "Show List" at bounding box center [89, 101] width 52 height 16
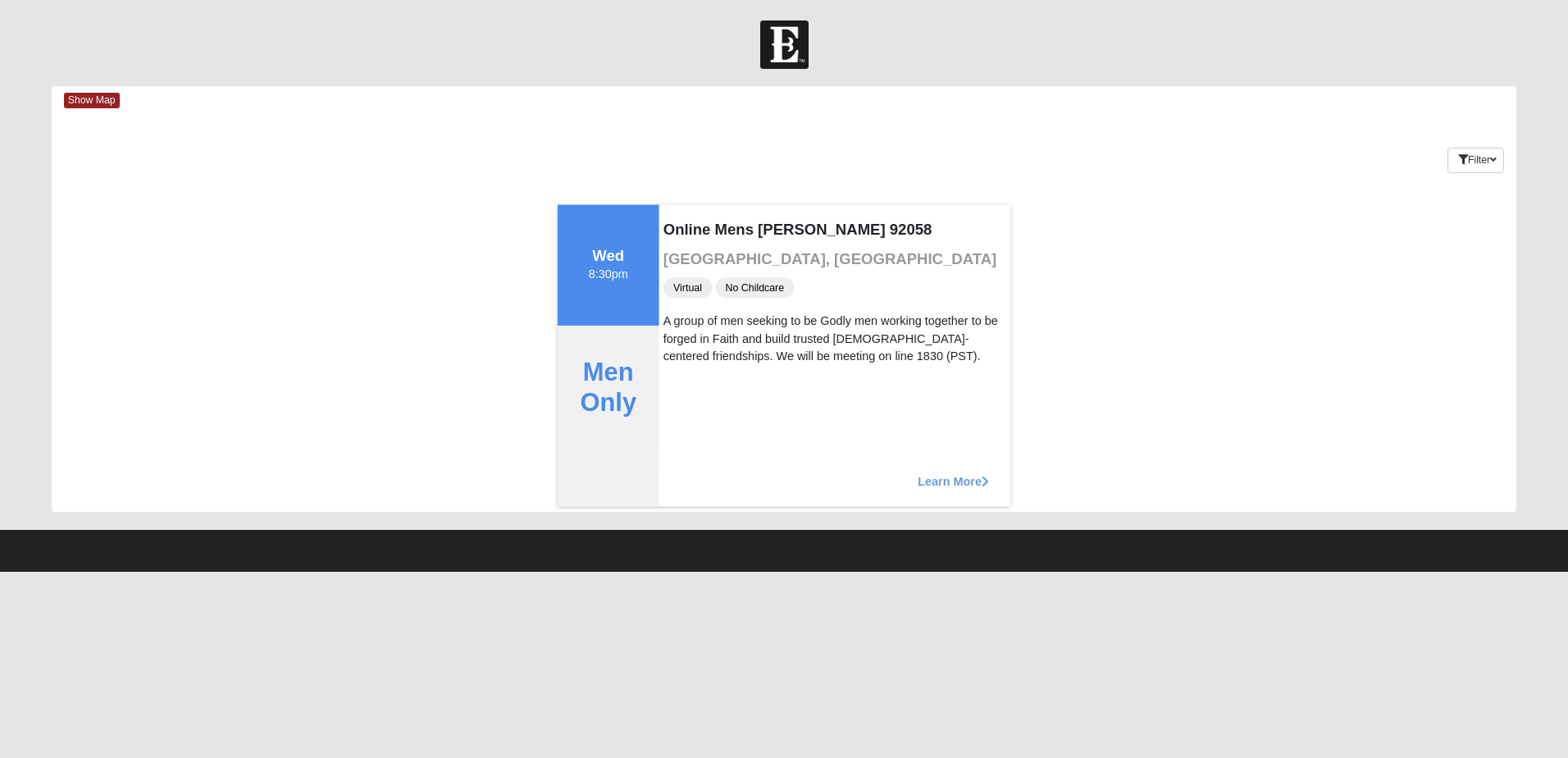
click at [953, 472] on span "Learn More" at bounding box center [953, 472] width 71 height 0
